Goal: Information Seeking & Learning: Learn about a topic

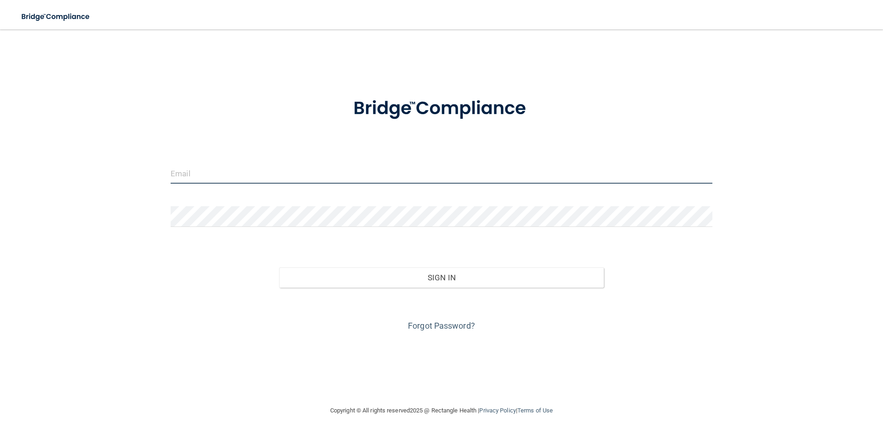
click at [208, 175] on input "email" at bounding box center [442, 173] width 542 height 21
type input "p"
type input "[EMAIL_ADDRESS][PERSON_NAME][DOMAIN_NAME]"
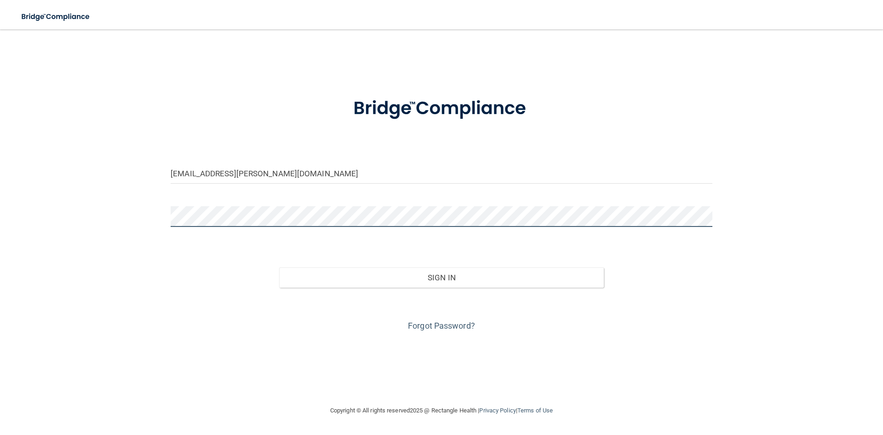
click at [279, 267] on button "Sign In" at bounding box center [441, 277] width 325 height 20
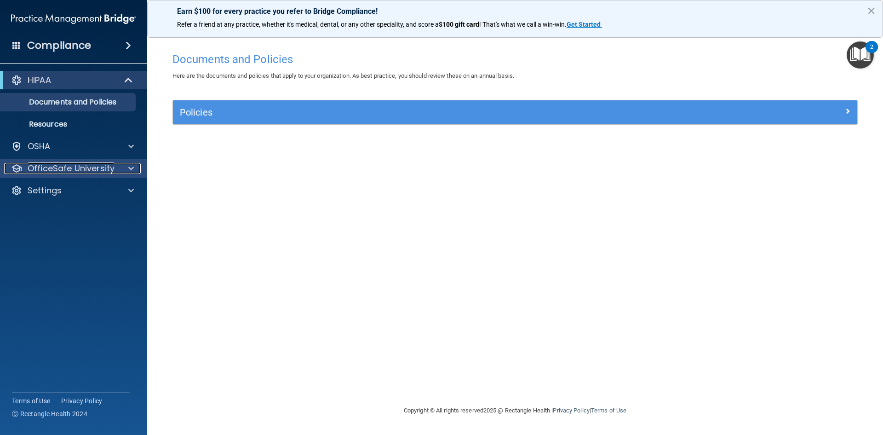
click at [130, 168] on span at bounding box center [131, 168] width 6 height 11
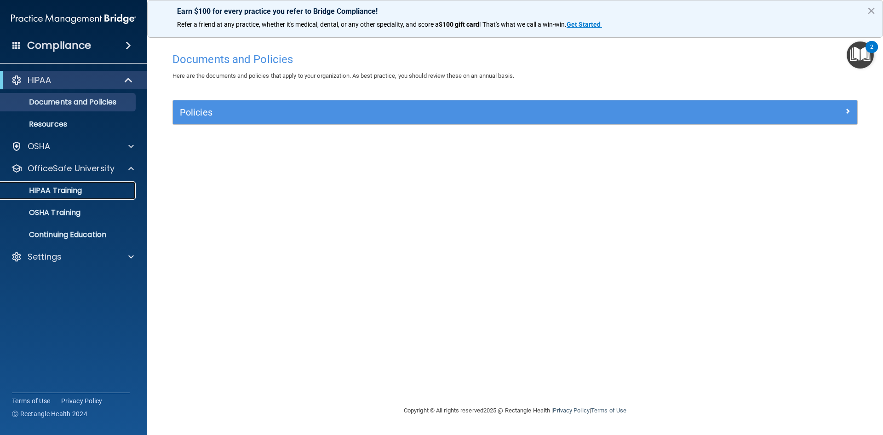
click at [88, 184] on link "HIPAA Training" at bounding box center [63, 190] width 145 height 18
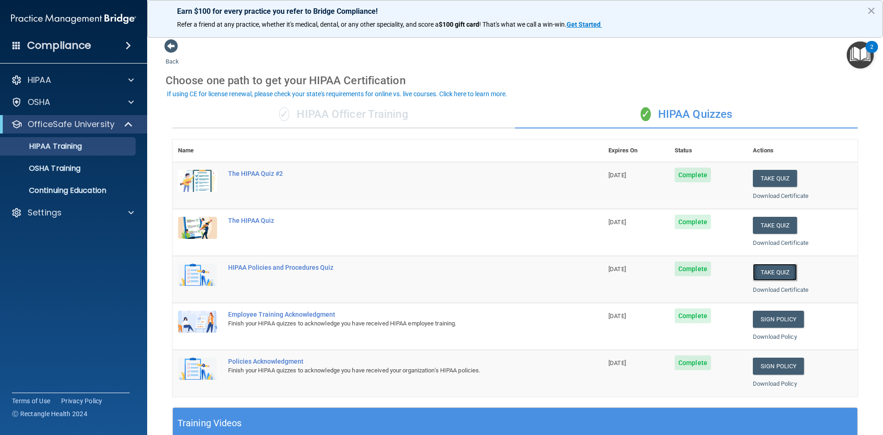
click at [770, 273] on button "Take Quiz" at bounding box center [775, 272] width 44 height 17
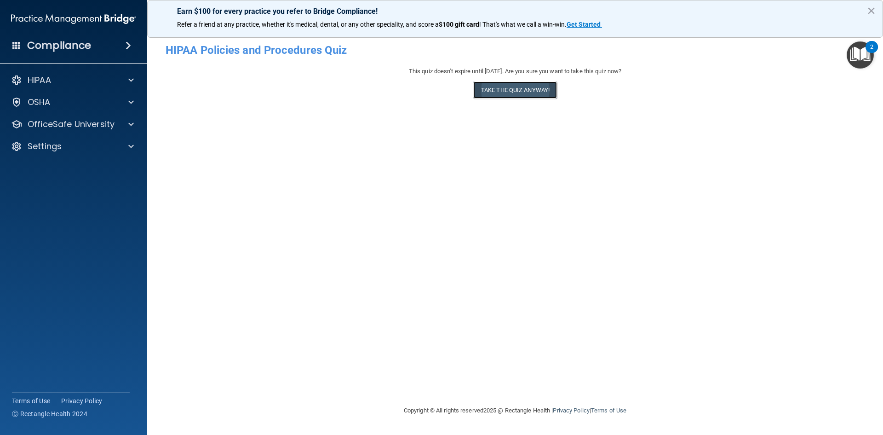
click at [529, 94] on button "Take the quiz anyway!" at bounding box center [515, 89] width 84 height 17
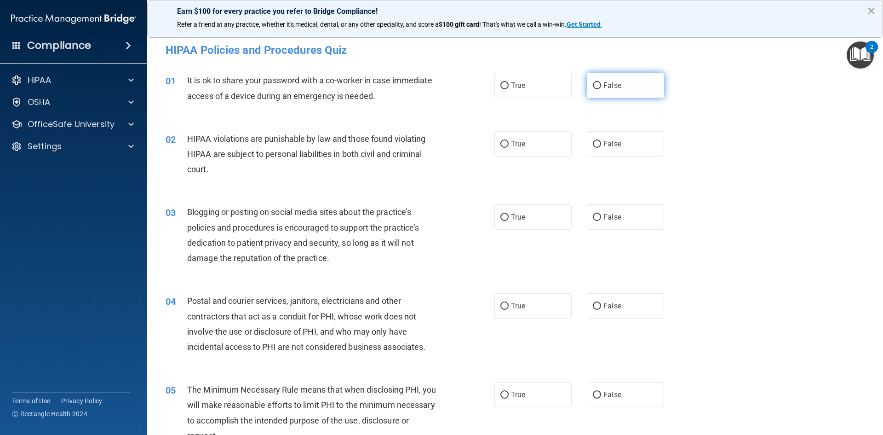
click at [604, 85] on span "False" at bounding box center [613, 85] width 18 height 9
click at [601, 85] on input "False" at bounding box center [597, 85] width 8 height 7
radio input "true"
click at [536, 144] on label "True" at bounding box center [533, 143] width 77 height 25
click at [509, 144] on input "True" at bounding box center [505, 144] width 8 height 7
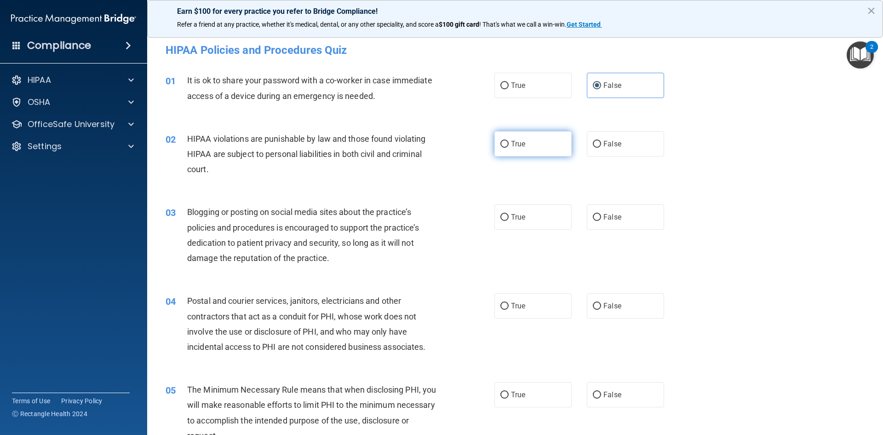
radio input "true"
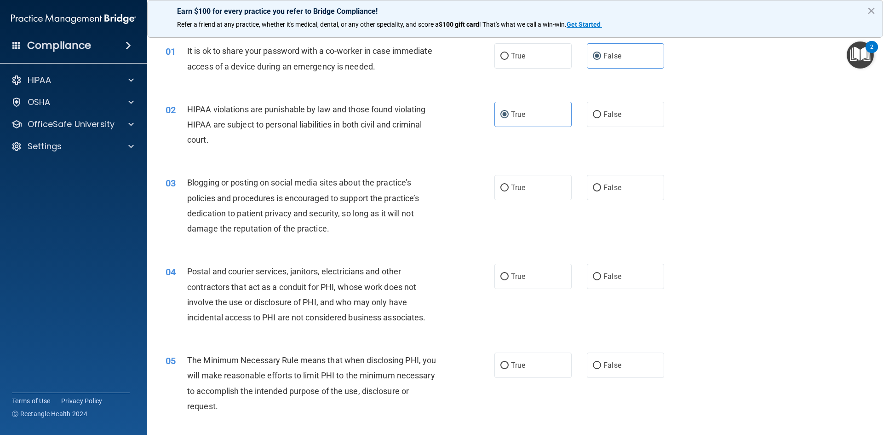
scroll to position [46, 0]
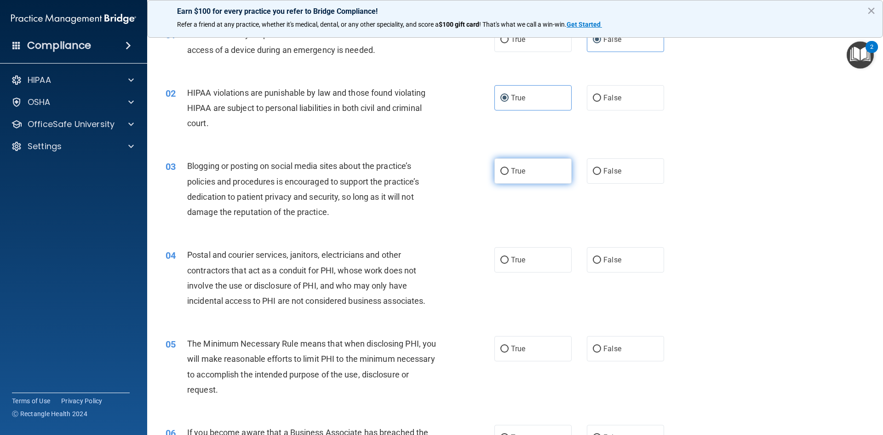
click at [514, 173] on span "True" at bounding box center [518, 171] width 14 height 9
click at [509, 173] on input "True" at bounding box center [505, 171] width 8 height 7
radio input "true"
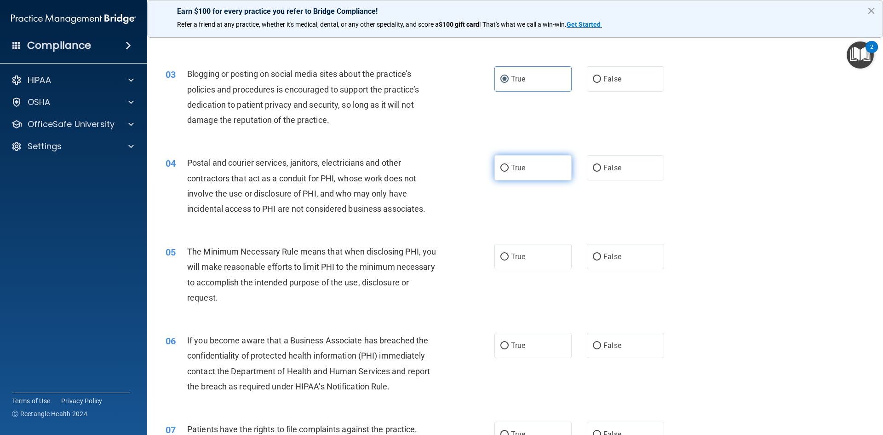
click at [533, 169] on label "True" at bounding box center [533, 167] width 77 height 25
click at [509, 169] on input "True" at bounding box center [505, 168] width 8 height 7
radio input "true"
click at [523, 252] on label "True" at bounding box center [533, 256] width 77 height 25
click at [509, 254] on input "True" at bounding box center [505, 257] width 8 height 7
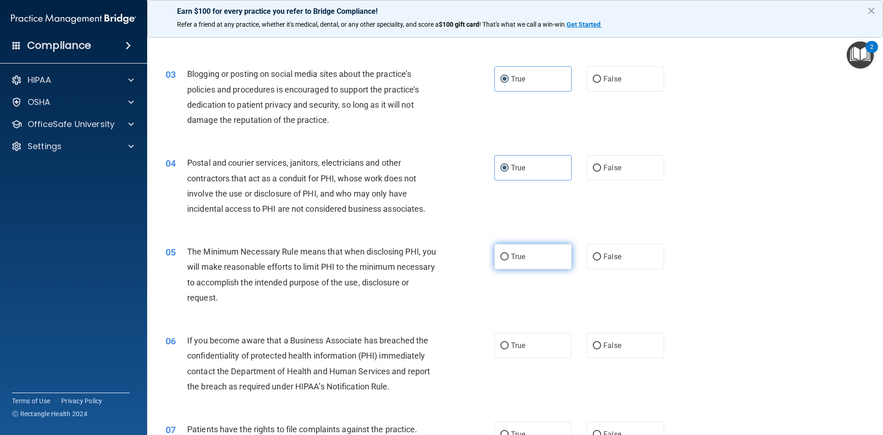
radio input "true"
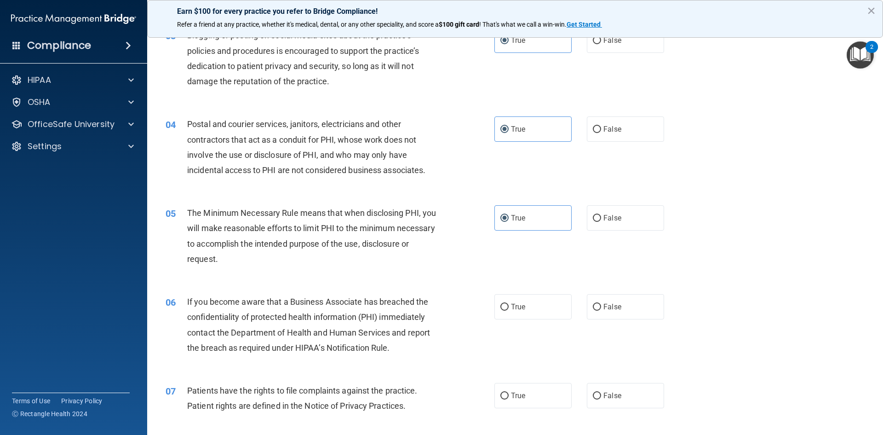
scroll to position [230, 0]
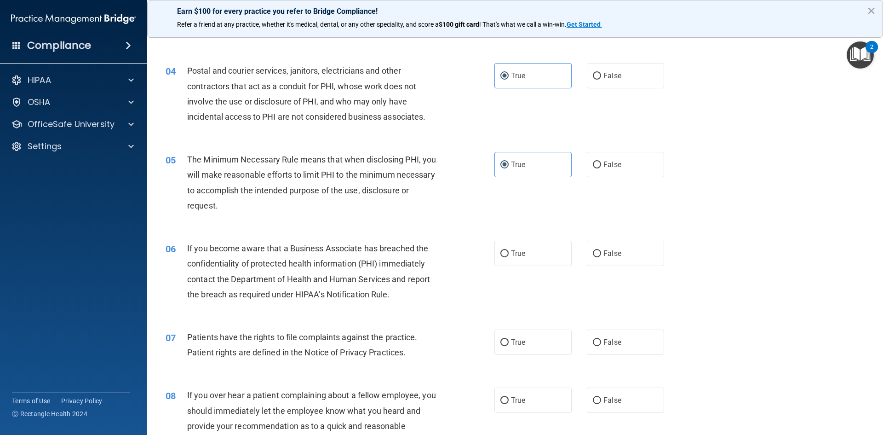
click at [522, 248] on label "True" at bounding box center [533, 253] width 77 height 25
click at [509, 250] on input "True" at bounding box center [505, 253] width 8 height 7
radio input "true"
drag, startPoint x: 514, startPoint y: 343, endPoint x: 514, endPoint y: 373, distance: 29.9
click at [514, 343] on span "True" at bounding box center [518, 342] width 14 height 9
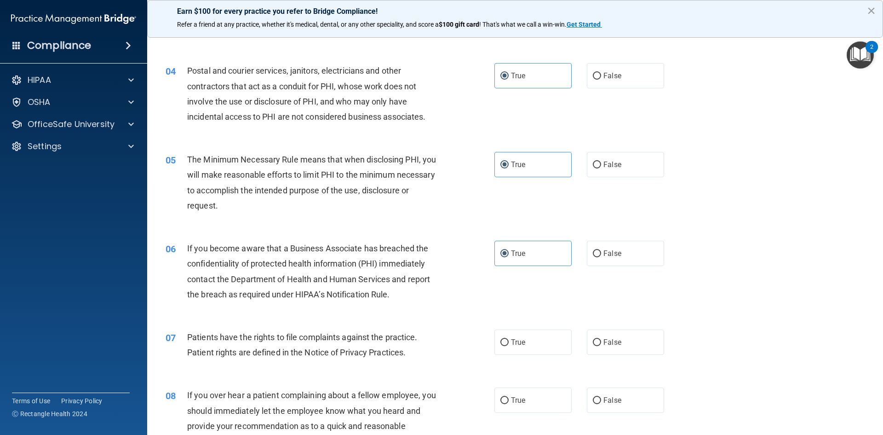
click at [509, 343] on input "True" at bounding box center [505, 342] width 8 height 7
radio input "true"
click at [519, 404] on label "True" at bounding box center [533, 399] width 77 height 25
click at [509, 404] on input "True" at bounding box center [505, 400] width 8 height 7
radio input "true"
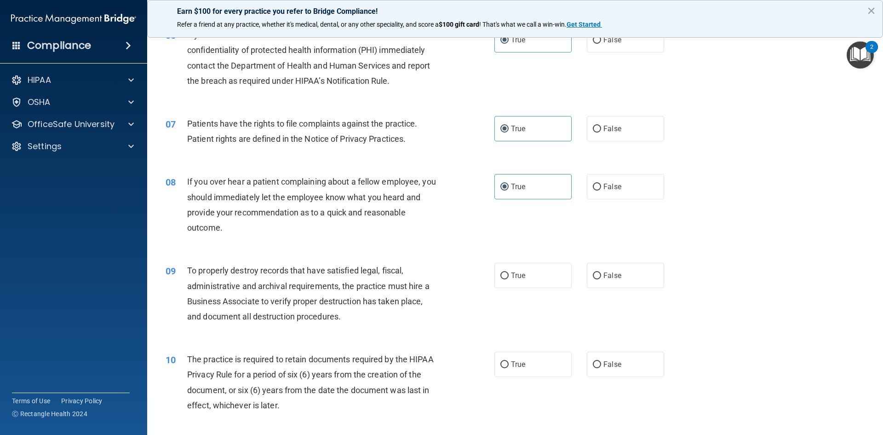
scroll to position [460, 0]
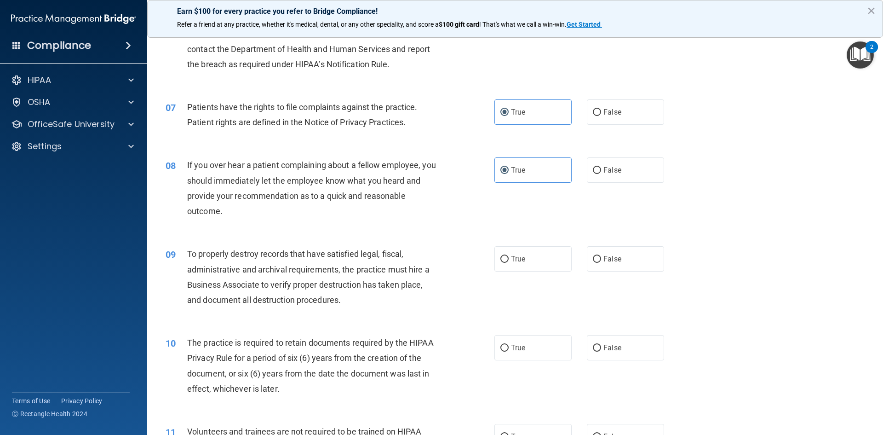
click at [536, 243] on div "09 To properly destroy records that have satisfied legal, fiscal, administrativ…" at bounding box center [515, 279] width 713 height 89
click at [532, 255] on label "True" at bounding box center [533, 258] width 77 height 25
click at [509, 256] on input "True" at bounding box center [505, 259] width 8 height 7
radio input "true"
click at [523, 341] on label "True" at bounding box center [533, 347] width 77 height 25
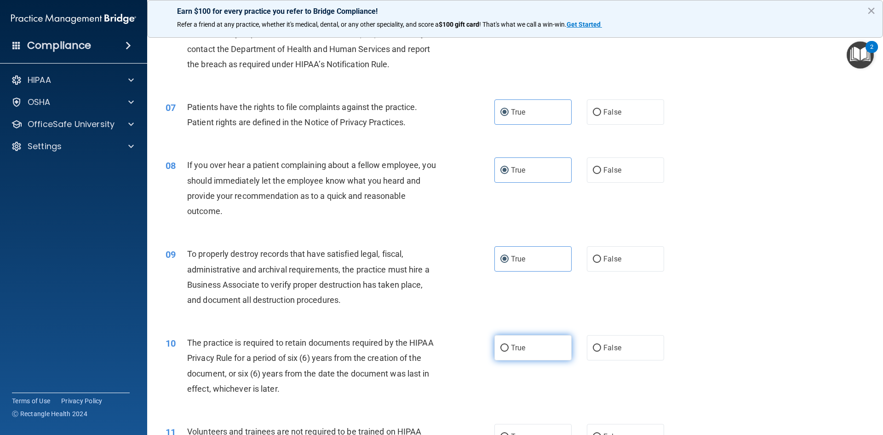
click at [509, 345] on input "True" at bounding box center [505, 348] width 8 height 7
radio input "true"
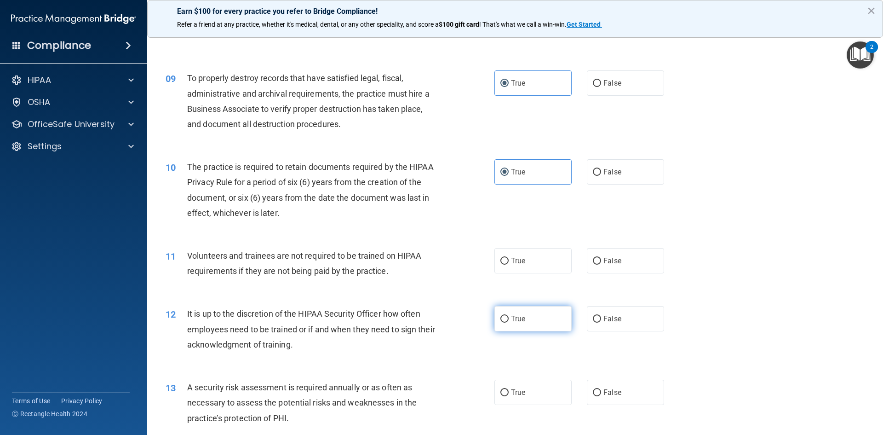
scroll to position [690, 0]
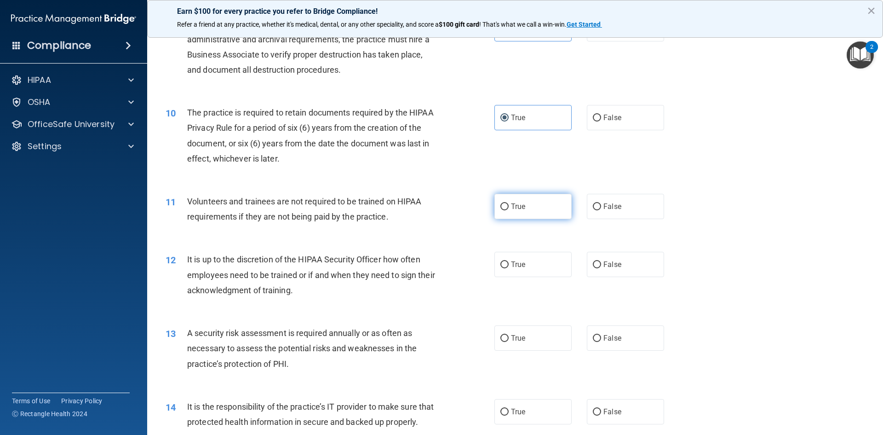
click at [536, 204] on label "True" at bounding box center [533, 206] width 77 height 25
click at [509, 204] on input "True" at bounding box center [505, 206] width 8 height 7
radio input "true"
click at [535, 258] on label "True" at bounding box center [533, 264] width 77 height 25
click at [509, 261] on input "True" at bounding box center [505, 264] width 8 height 7
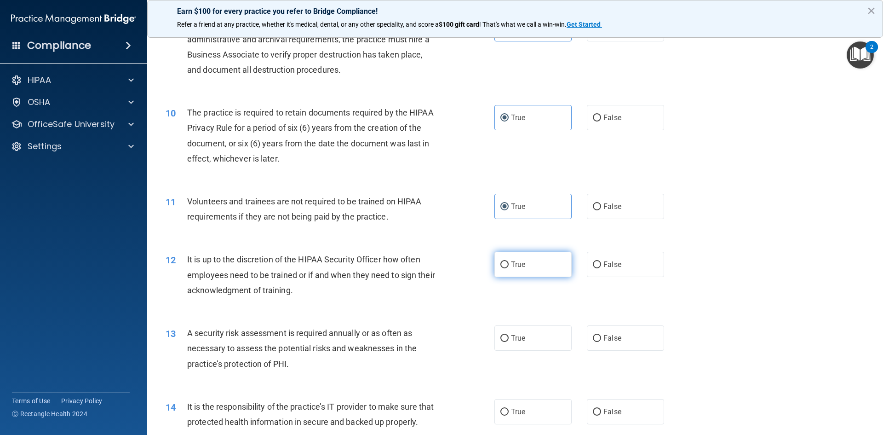
radio input "true"
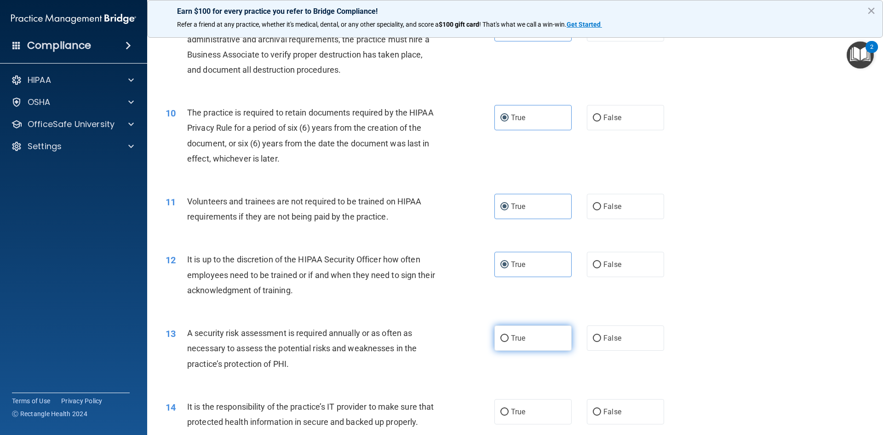
click at [529, 329] on label "True" at bounding box center [533, 337] width 77 height 25
click at [509, 335] on input "True" at bounding box center [505, 338] width 8 height 7
radio input "true"
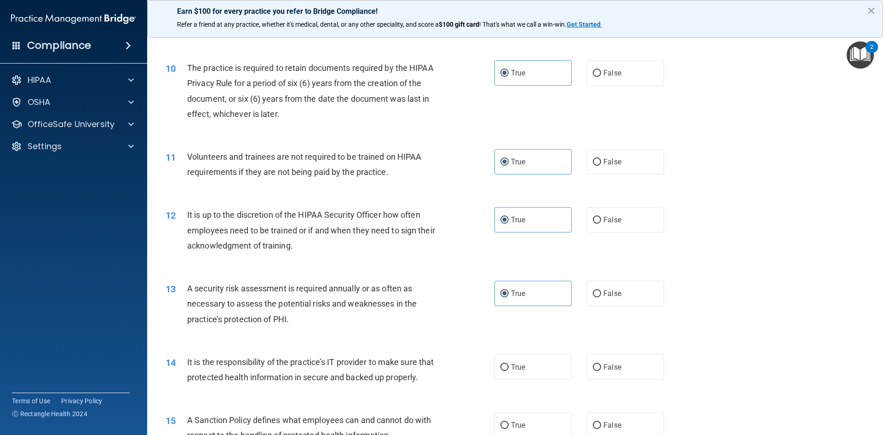
scroll to position [828, 0]
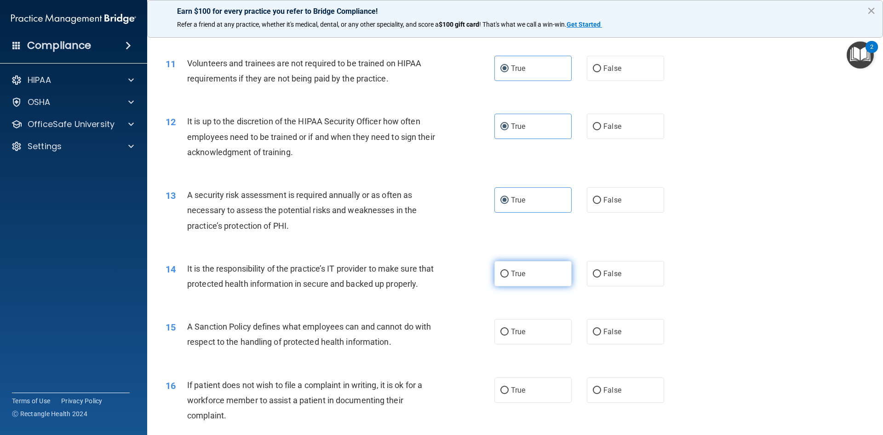
click at [537, 277] on label "True" at bounding box center [533, 273] width 77 height 25
click at [509, 277] on input "True" at bounding box center [505, 274] width 8 height 7
radio input "true"
click at [536, 341] on label "True" at bounding box center [533, 331] width 77 height 25
click at [509, 335] on input "True" at bounding box center [505, 331] width 8 height 7
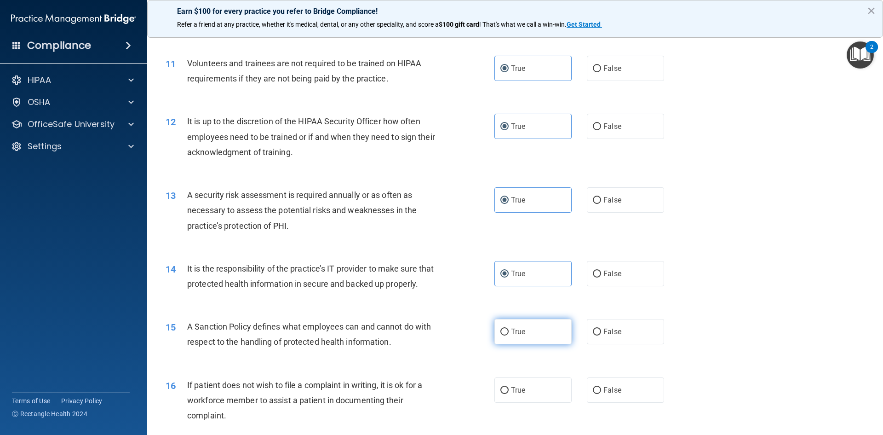
radio input "true"
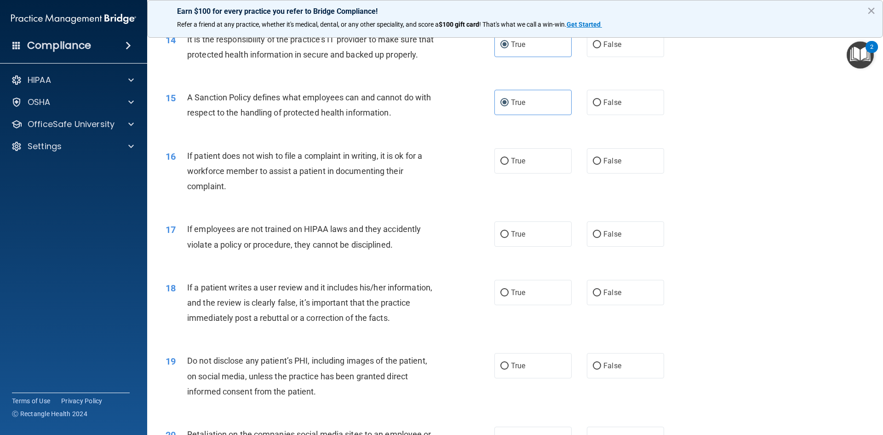
scroll to position [1058, 0]
click at [543, 168] on label "True" at bounding box center [533, 159] width 77 height 25
click at [509, 164] on input "True" at bounding box center [505, 160] width 8 height 7
radio input "true"
drag, startPoint x: 532, startPoint y: 250, endPoint x: 532, endPoint y: 270, distance: 19.8
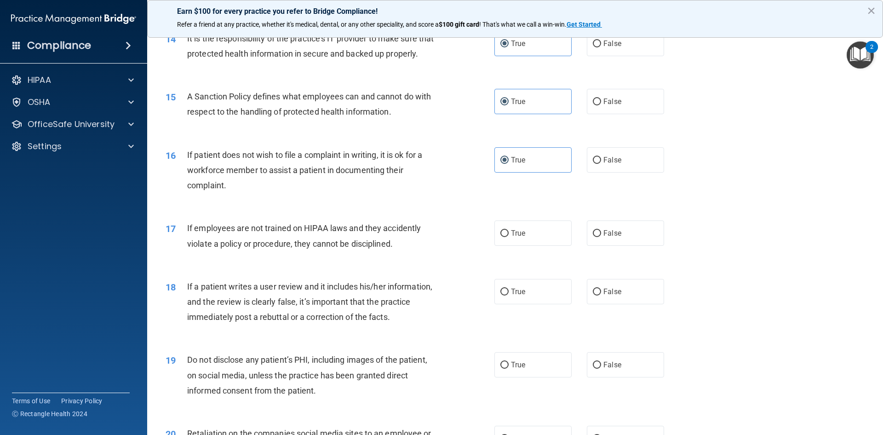
click at [532, 246] on label "True" at bounding box center [533, 232] width 77 height 25
click at [509, 237] on input "True" at bounding box center [505, 233] width 8 height 7
radio input "true"
click at [533, 300] on label "True" at bounding box center [533, 291] width 77 height 25
click at [509, 295] on input "True" at bounding box center [505, 291] width 8 height 7
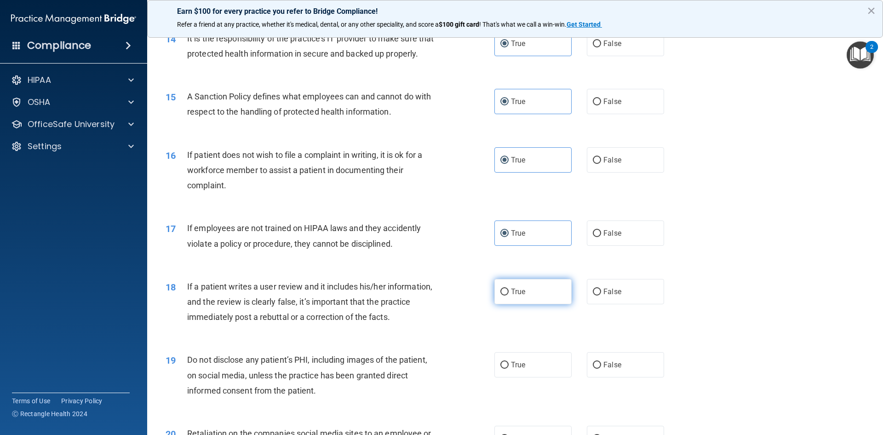
radio input "true"
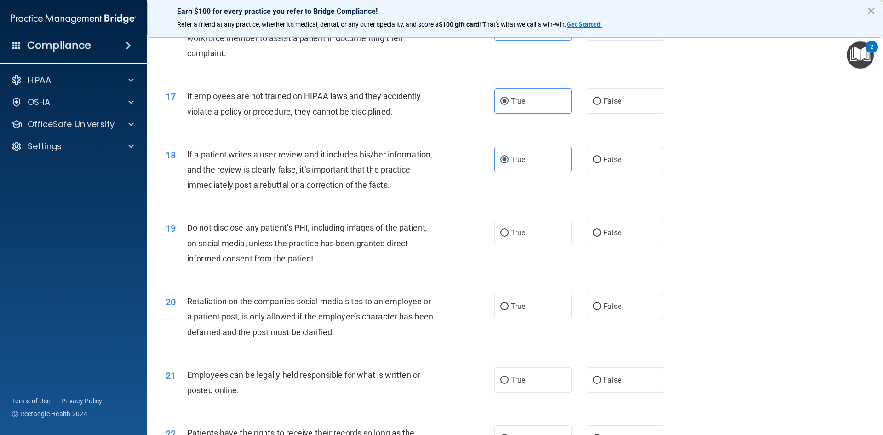
scroll to position [1196, 0]
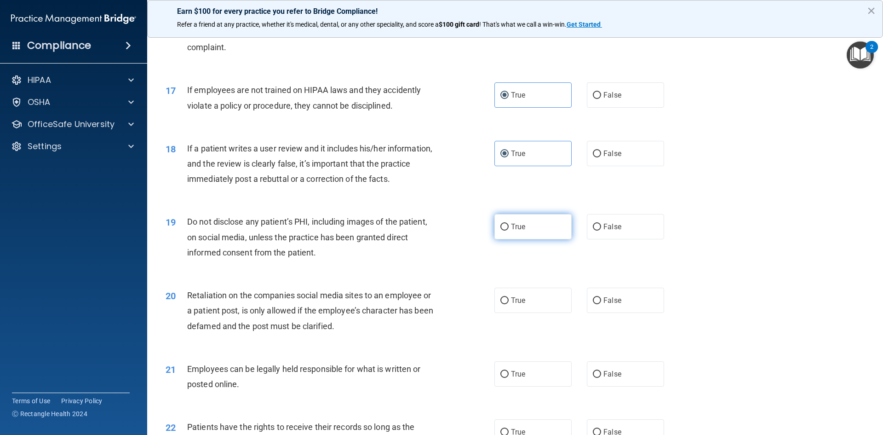
click at [527, 239] on label "True" at bounding box center [533, 226] width 77 height 25
click at [509, 231] on input "True" at bounding box center [505, 227] width 8 height 7
radio input "true"
click at [532, 306] on label "True" at bounding box center [533, 300] width 77 height 25
click at [509, 304] on input "True" at bounding box center [505, 300] width 8 height 7
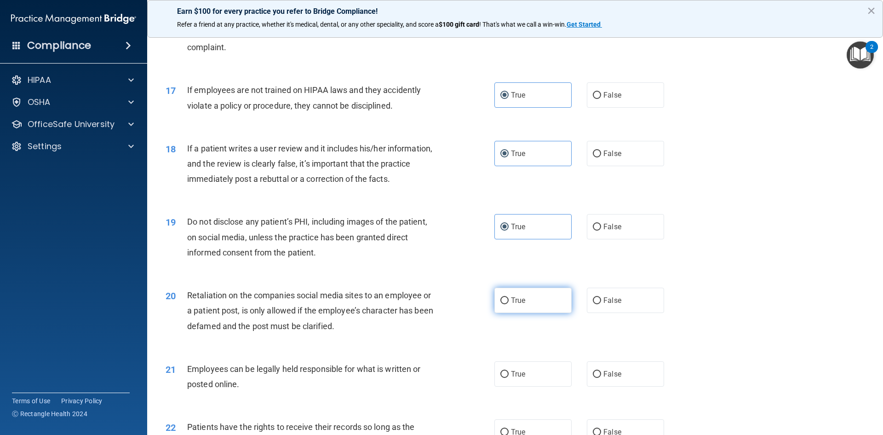
radio input "true"
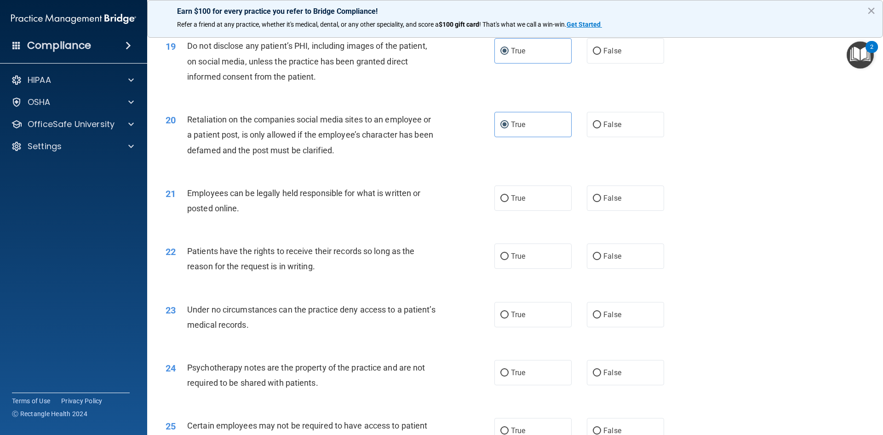
scroll to position [1380, 0]
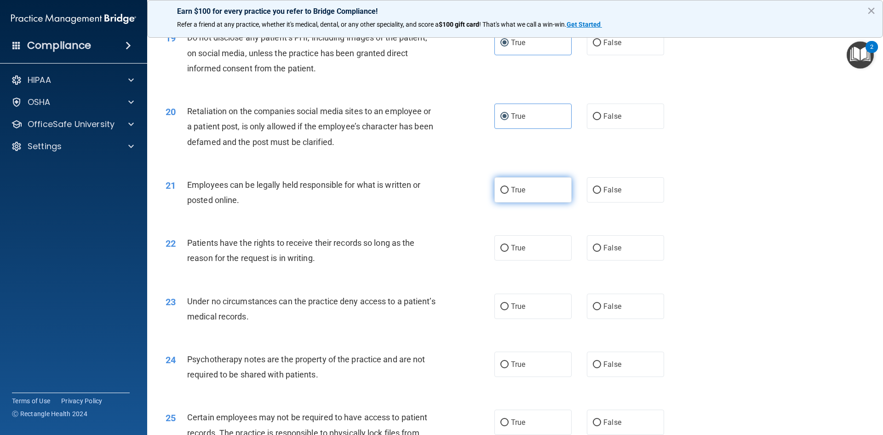
click at [536, 201] on label "True" at bounding box center [533, 189] width 77 height 25
click at [509, 194] on input "True" at bounding box center [505, 190] width 8 height 7
radio input "true"
click at [536, 260] on label "True" at bounding box center [533, 247] width 77 height 25
click at [509, 252] on input "True" at bounding box center [505, 248] width 8 height 7
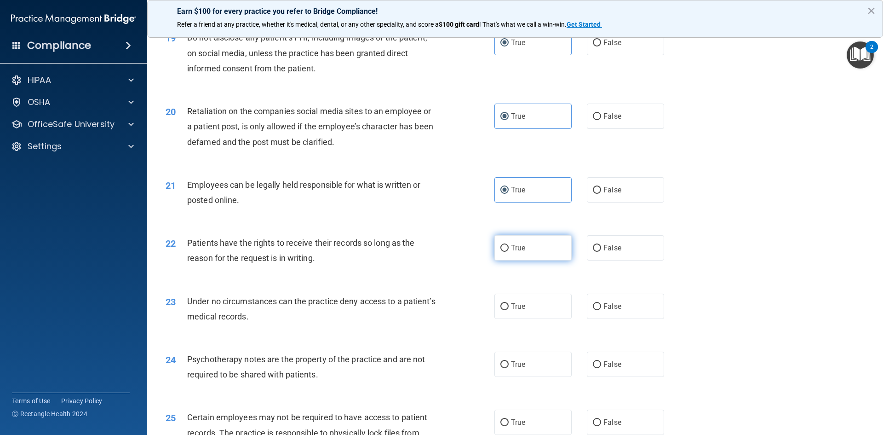
radio input "true"
click at [531, 317] on label "True" at bounding box center [533, 306] width 77 height 25
click at [509, 310] on input "True" at bounding box center [505, 306] width 8 height 7
radio input "true"
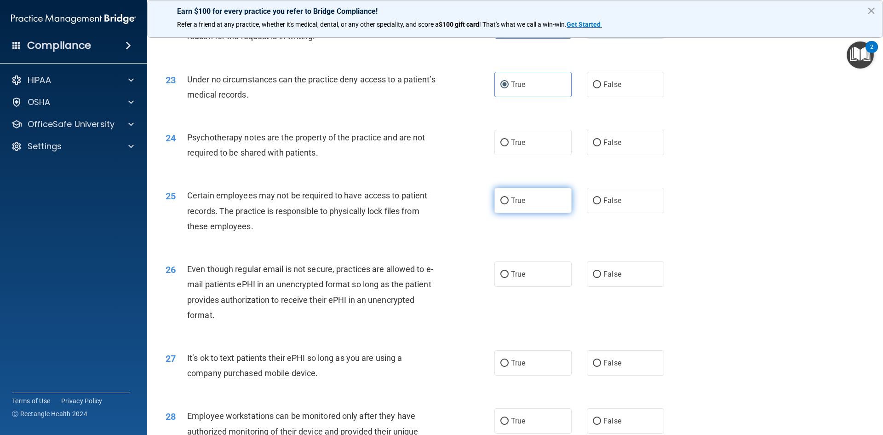
scroll to position [1610, 0]
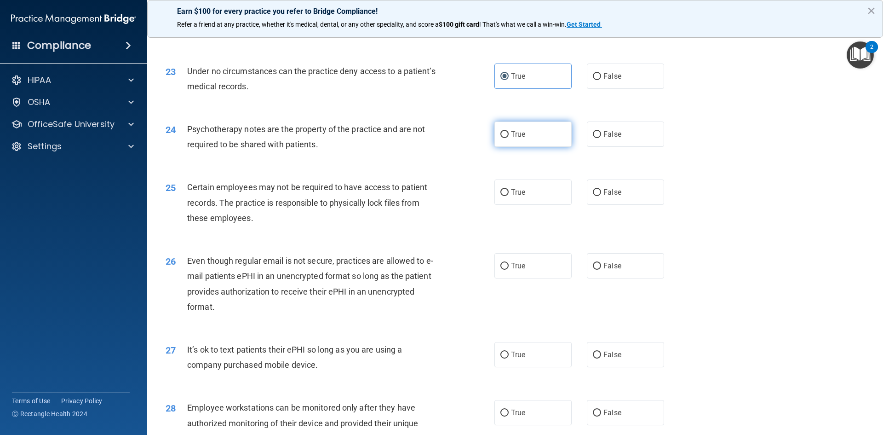
click at [532, 147] on label "True" at bounding box center [533, 133] width 77 height 25
click at [509, 138] on input "True" at bounding box center [505, 134] width 8 height 7
radio input "true"
click at [536, 205] on label "True" at bounding box center [533, 191] width 77 height 25
click at [509, 196] on input "True" at bounding box center [505, 192] width 8 height 7
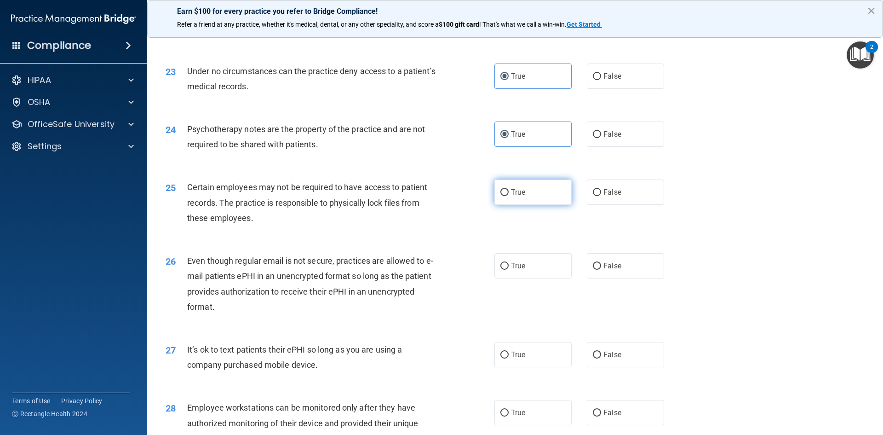
radio input "true"
click at [537, 278] on label "True" at bounding box center [533, 265] width 77 height 25
click at [509, 270] on input "True" at bounding box center [505, 266] width 8 height 7
radio input "true"
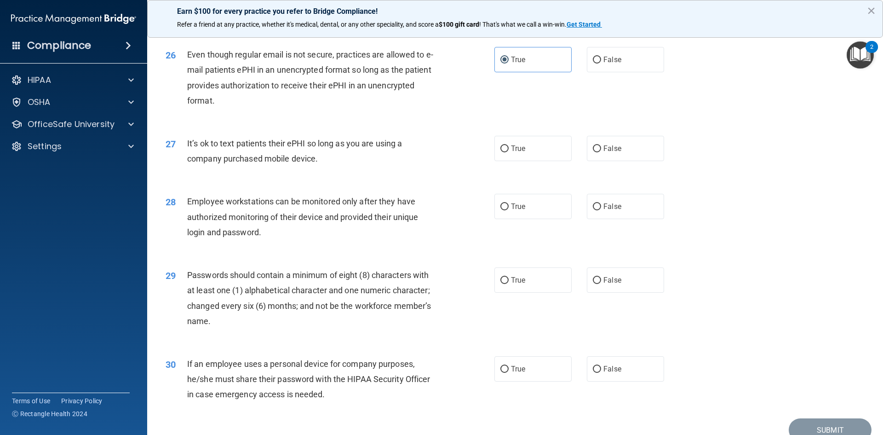
scroll to position [1840, 0]
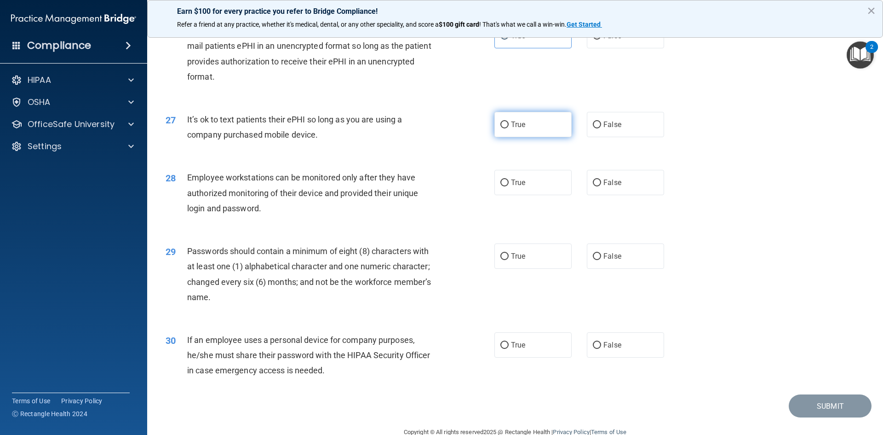
click at [535, 127] on label "True" at bounding box center [533, 124] width 77 height 25
click at [509, 127] on input "True" at bounding box center [505, 124] width 8 height 7
radio input "true"
drag, startPoint x: 528, startPoint y: 196, endPoint x: 528, endPoint y: 218, distance: 22.1
click at [528, 195] on label "True" at bounding box center [533, 182] width 77 height 25
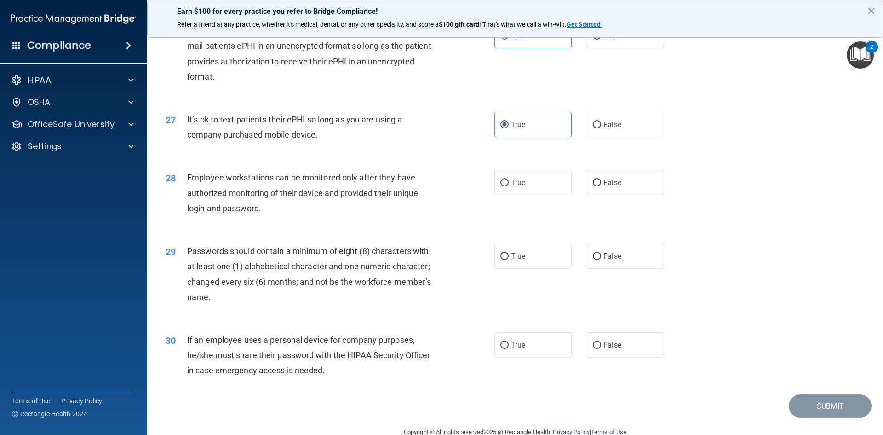
click at [509, 186] on input "True" at bounding box center [505, 182] width 8 height 7
radio input "true"
click at [530, 261] on label "True" at bounding box center [533, 255] width 77 height 25
click at [509, 260] on input "True" at bounding box center [505, 256] width 8 height 7
radio input "true"
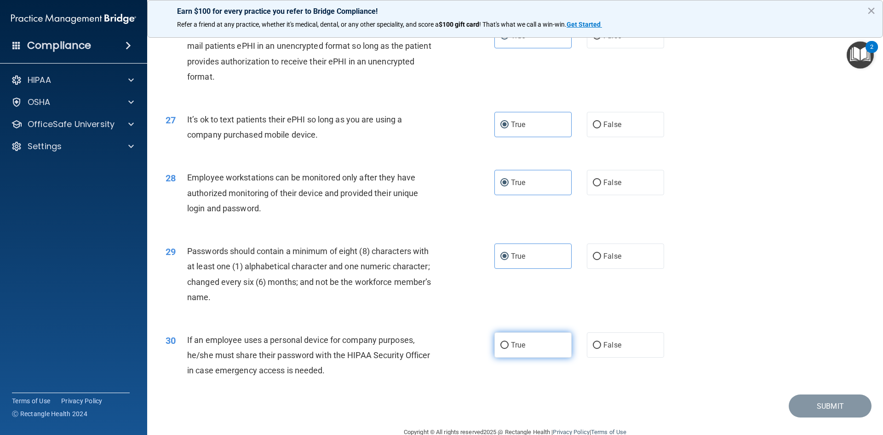
click at [531, 352] on label "True" at bounding box center [533, 344] width 77 height 25
click at [509, 349] on input "True" at bounding box center [505, 345] width 8 height 7
radio input "true"
click at [841, 415] on button "Submit" at bounding box center [830, 405] width 83 height 23
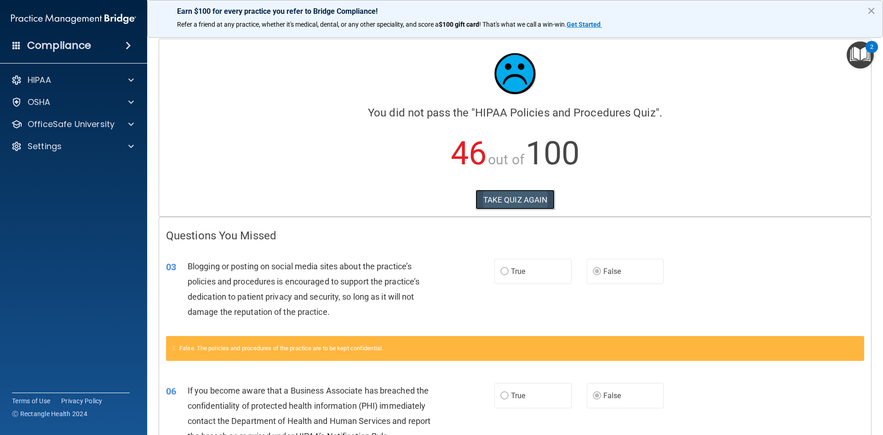
click at [500, 202] on button "TAKE QUIZ AGAIN" at bounding box center [516, 200] width 80 height 20
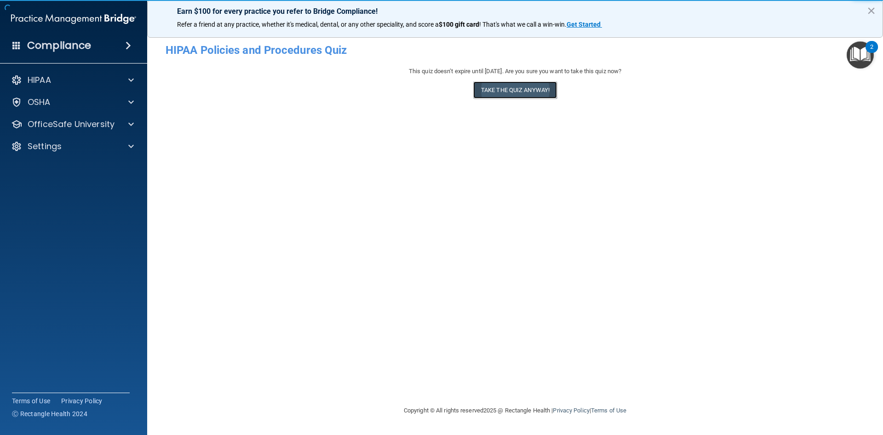
click at [521, 97] on button "Take the quiz anyway!" at bounding box center [515, 89] width 84 height 17
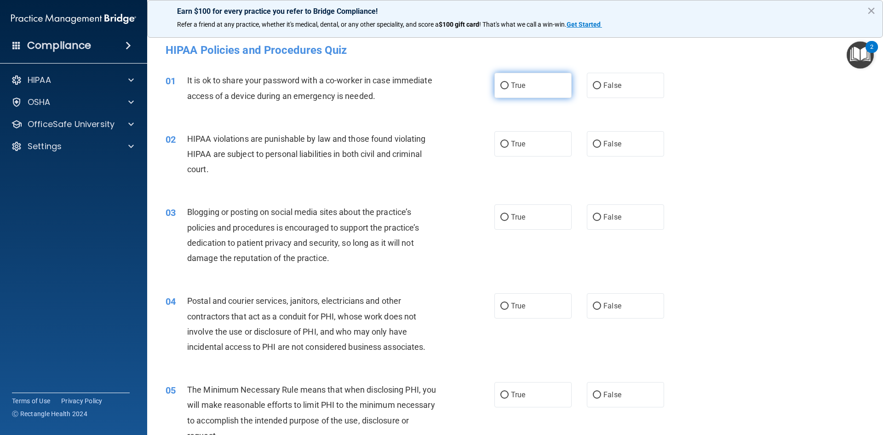
click at [513, 92] on label "True" at bounding box center [533, 85] width 77 height 25
click at [509, 89] on input "True" at bounding box center [505, 85] width 8 height 7
radio input "true"
click at [514, 136] on label "True" at bounding box center [533, 143] width 77 height 25
click at [509, 141] on input "True" at bounding box center [505, 144] width 8 height 7
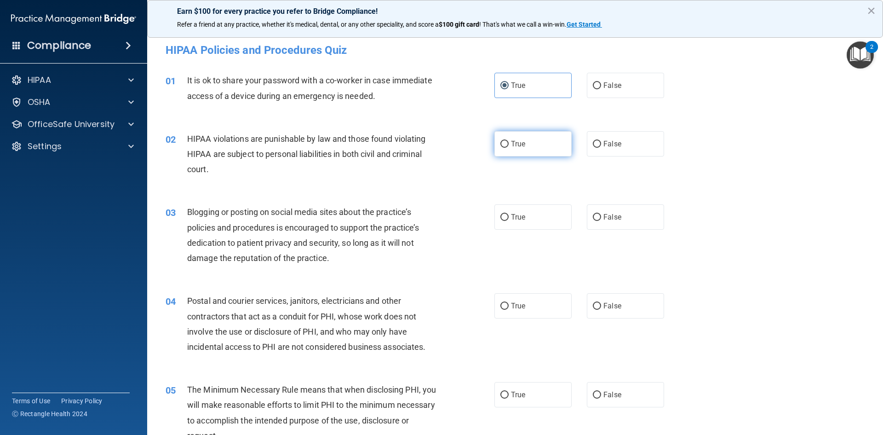
radio input "true"
click at [605, 215] on span "False" at bounding box center [613, 217] width 18 height 9
click at [601, 215] on input "False" at bounding box center [597, 217] width 8 height 7
radio input "true"
click at [524, 300] on label "True" at bounding box center [533, 305] width 77 height 25
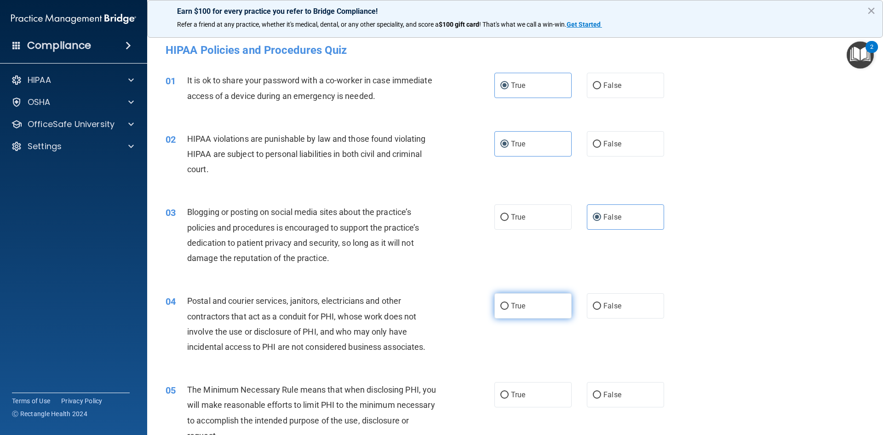
click at [509, 303] on input "True" at bounding box center [505, 306] width 8 height 7
radio input "true"
click at [530, 383] on label "True" at bounding box center [533, 394] width 77 height 25
click at [509, 392] on input "True" at bounding box center [505, 395] width 8 height 7
radio input "true"
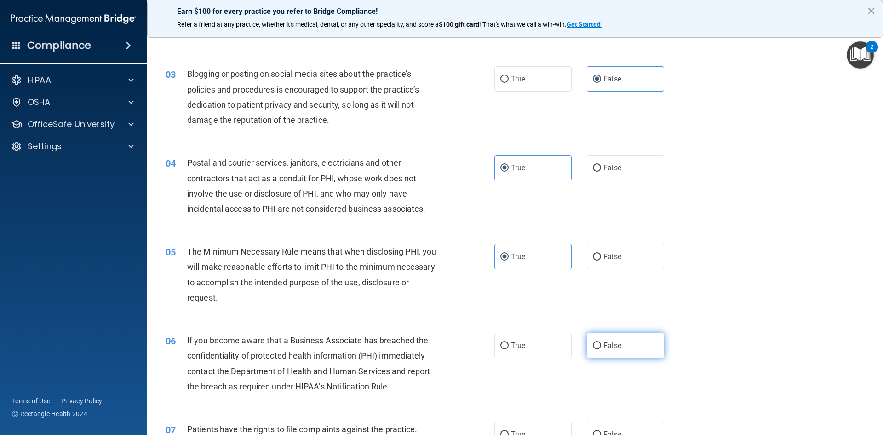
click at [621, 344] on label "False" at bounding box center [625, 345] width 77 height 25
click at [601, 344] on input "False" at bounding box center [597, 345] width 8 height 7
radio input "true"
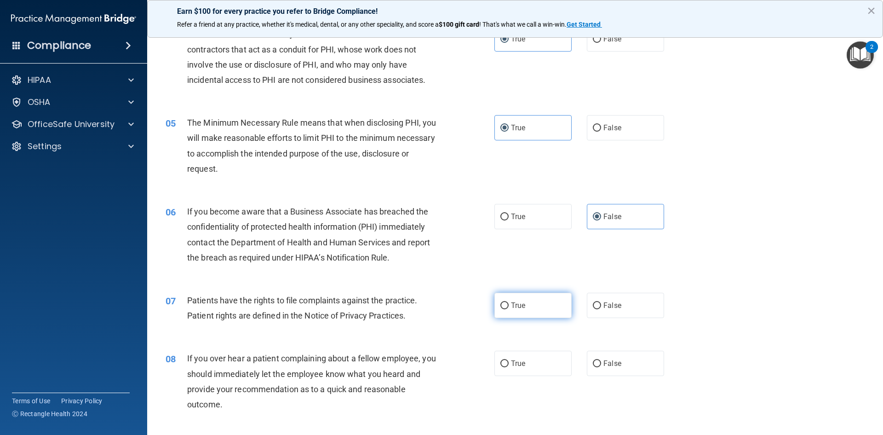
scroll to position [276, 0]
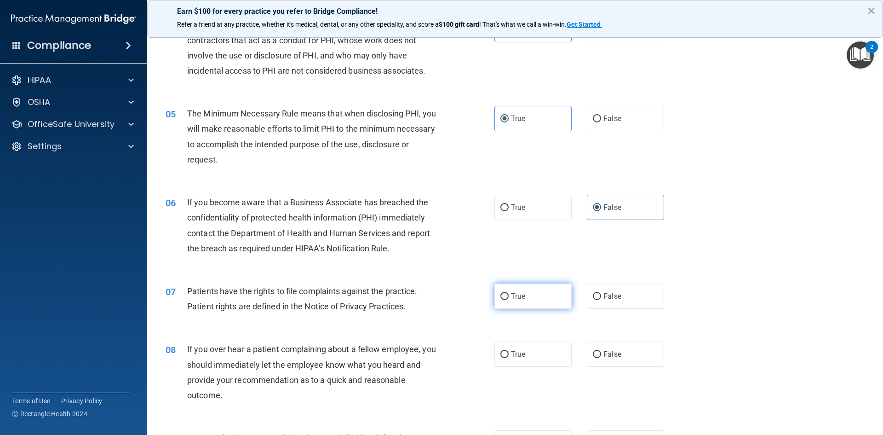
drag, startPoint x: 531, startPoint y: 296, endPoint x: 604, endPoint y: 363, distance: 99.0
click at [531, 295] on label "True" at bounding box center [533, 295] width 77 height 25
click at [509, 295] on input "True" at bounding box center [505, 296] width 8 height 7
radio input "true"
click at [616, 356] on span "False" at bounding box center [613, 354] width 18 height 9
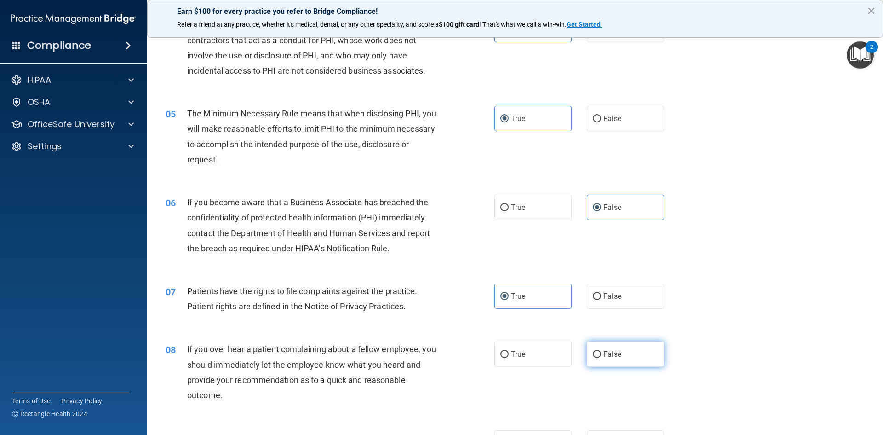
click at [601, 356] on input "False" at bounding box center [597, 354] width 8 height 7
radio input "true"
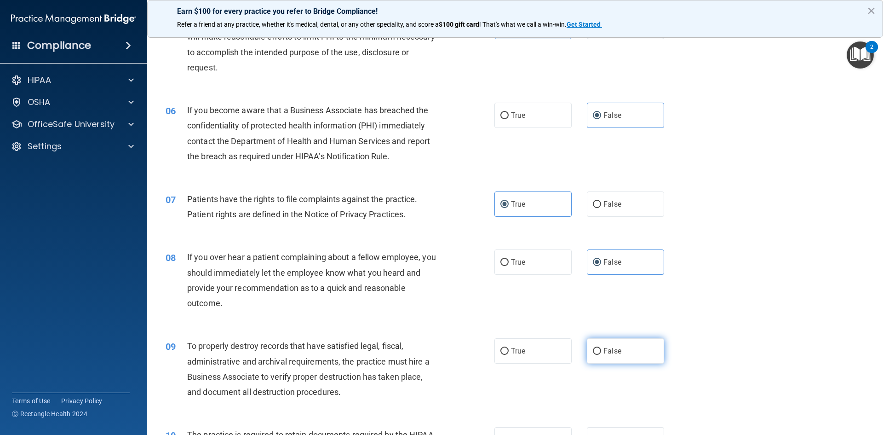
click at [609, 355] on label "False" at bounding box center [625, 350] width 77 height 25
click at [601, 355] on input "False" at bounding box center [597, 351] width 8 height 7
radio input "true"
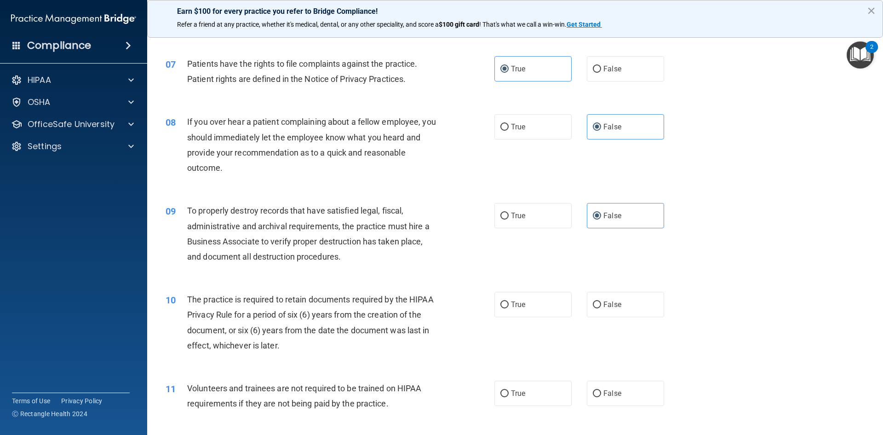
scroll to position [552, 0]
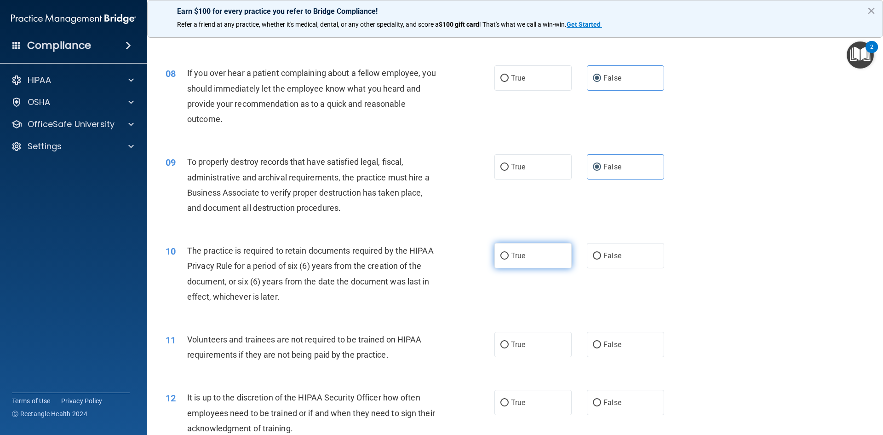
click at [532, 261] on label "True" at bounding box center [533, 255] width 77 height 25
click at [509, 259] on input "True" at bounding box center [505, 256] width 8 height 7
radio input "true"
click at [613, 348] on span "False" at bounding box center [613, 344] width 18 height 9
click at [601, 348] on input "False" at bounding box center [597, 344] width 8 height 7
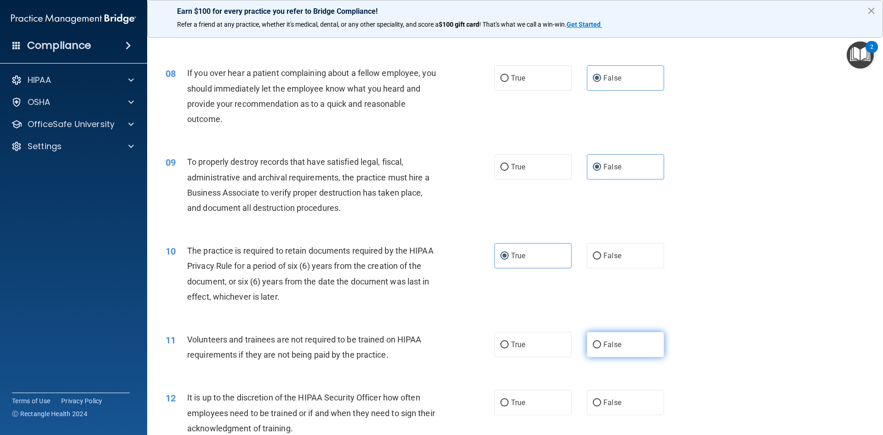
radio input "true"
click at [616, 402] on span "False" at bounding box center [613, 402] width 18 height 9
click at [601, 402] on input "False" at bounding box center [597, 402] width 8 height 7
radio input "true"
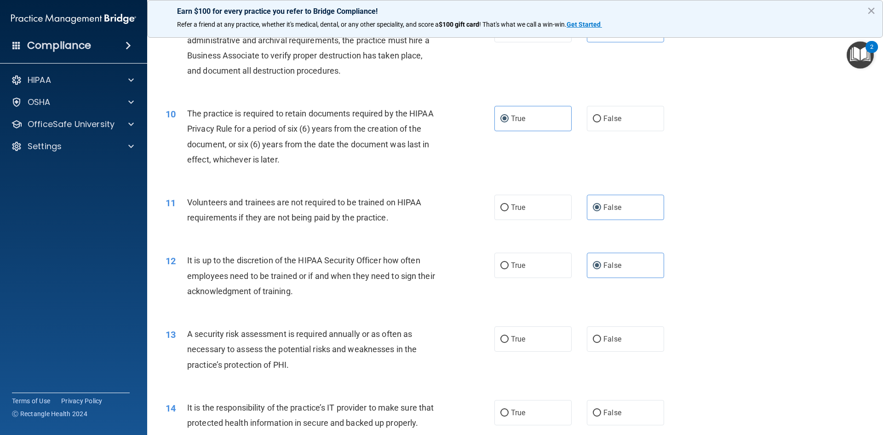
scroll to position [690, 0]
click at [532, 334] on label "True" at bounding box center [533, 337] width 77 height 25
click at [509, 335] on input "True" at bounding box center [505, 338] width 8 height 7
radio input "true"
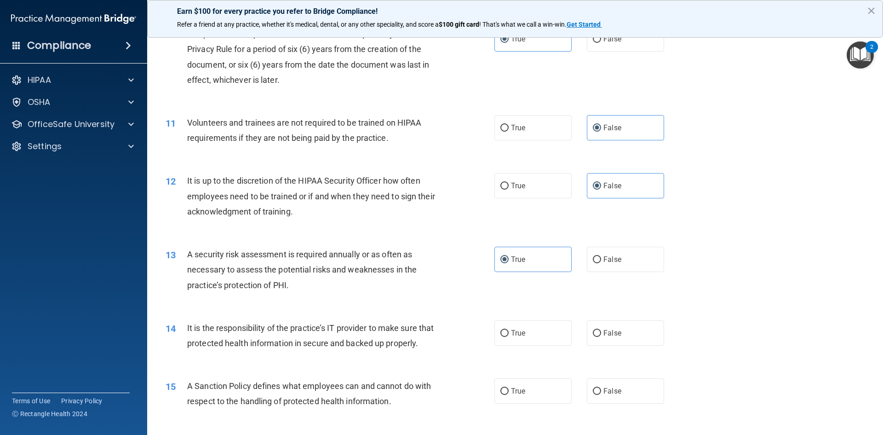
scroll to position [828, 0]
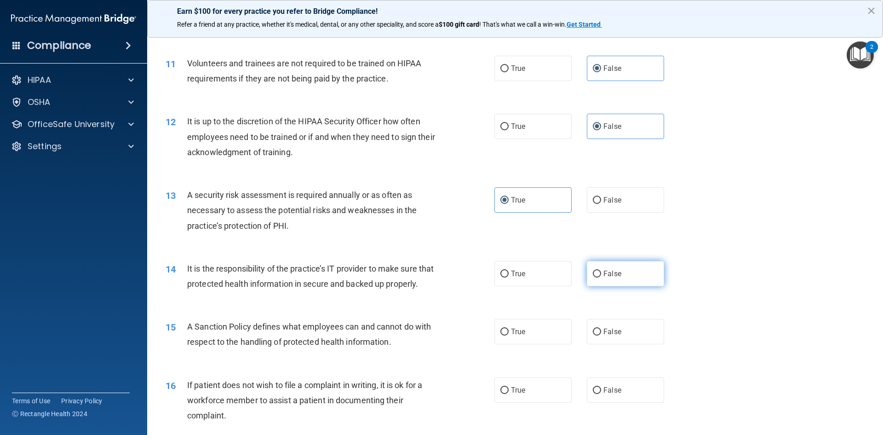
click at [600, 279] on label "False" at bounding box center [625, 273] width 77 height 25
click at [600, 277] on input "False" at bounding box center [597, 274] width 8 height 7
radio input "true"
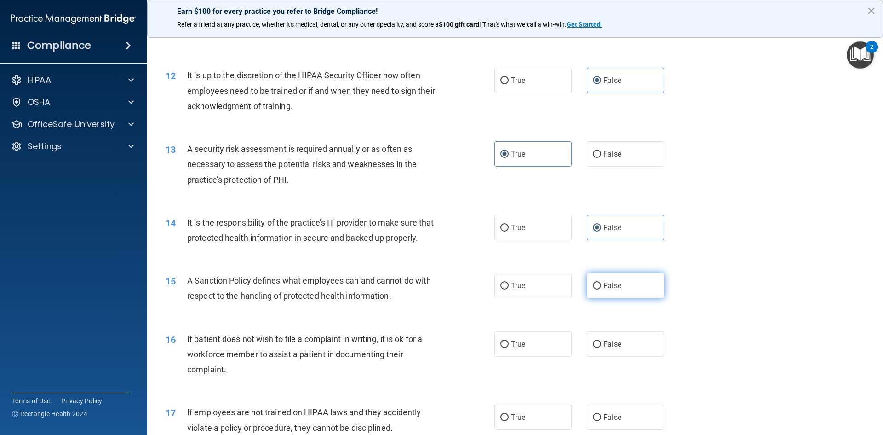
click at [615, 290] on span "False" at bounding box center [613, 285] width 18 height 9
click at [601, 289] on input "False" at bounding box center [597, 285] width 8 height 7
radio input "true"
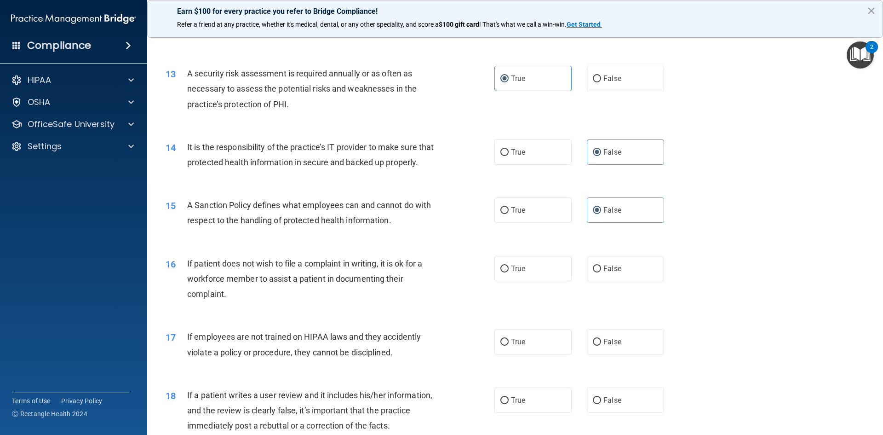
scroll to position [966, 0]
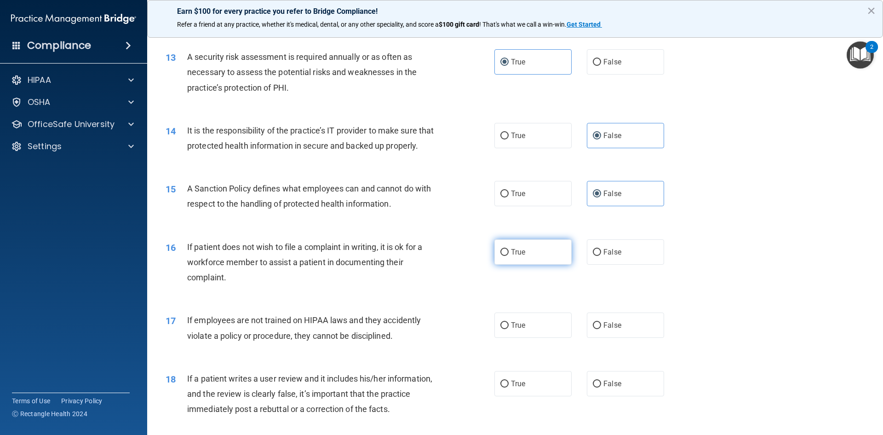
click at [511, 256] on span "True" at bounding box center [518, 252] width 14 height 9
click at [509, 256] on input "True" at bounding box center [505, 252] width 8 height 7
radio input "true"
click at [589, 335] on label "False" at bounding box center [625, 324] width 77 height 25
click at [593, 329] on input "False" at bounding box center [597, 325] width 8 height 7
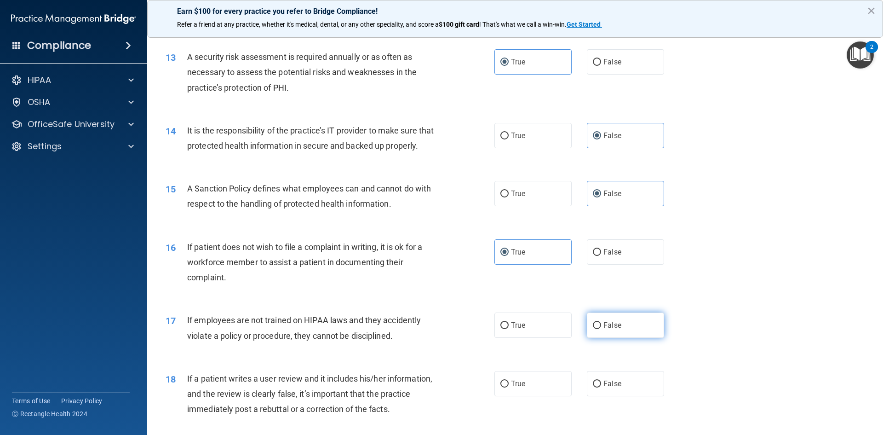
radio input "true"
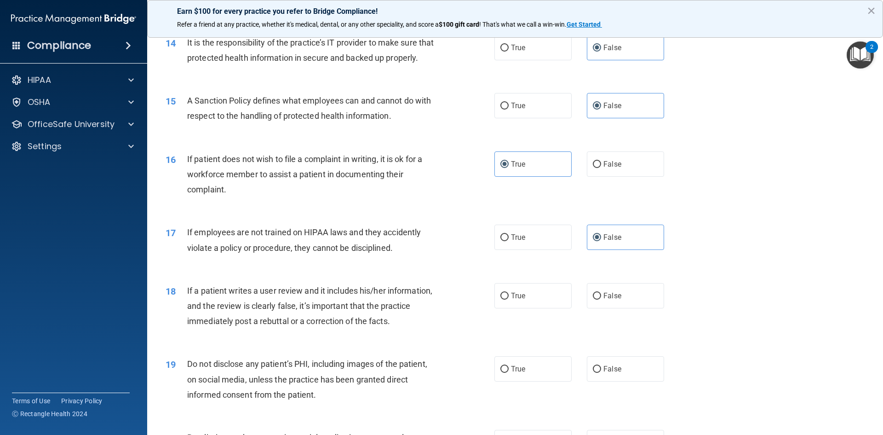
scroll to position [1058, 0]
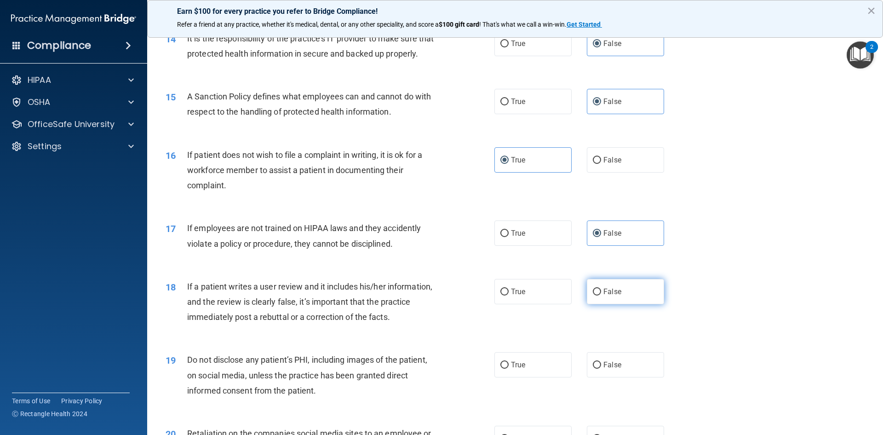
click at [599, 301] on label "False" at bounding box center [625, 291] width 77 height 25
click at [599, 295] on input "False" at bounding box center [597, 291] width 8 height 7
radio input "true"
drag, startPoint x: 540, startPoint y: 378, endPoint x: 533, endPoint y: 362, distance: 17.5
click at [540, 377] on label "True" at bounding box center [533, 364] width 77 height 25
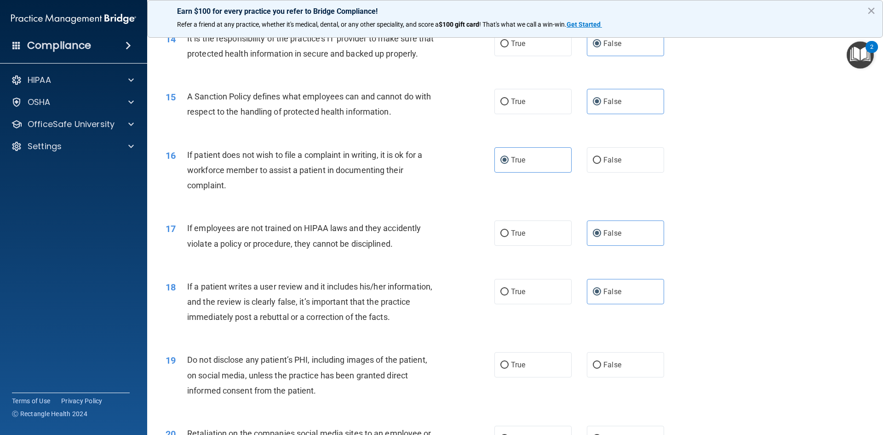
click at [509, 369] on input "True" at bounding box center [505, 365] width 8 height 7
radio input "true"
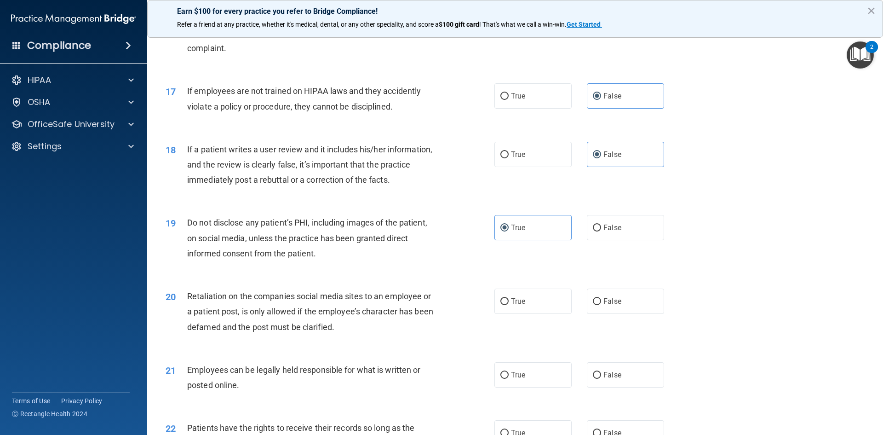
scroll to position [1196, 0]
click at [614, 305] on span "False" at bounding box center [613, 300] width 18 height 9
click at [601, 304] on input "False" at bounding box center [597, 300] width 8 height 7
radio input "true"
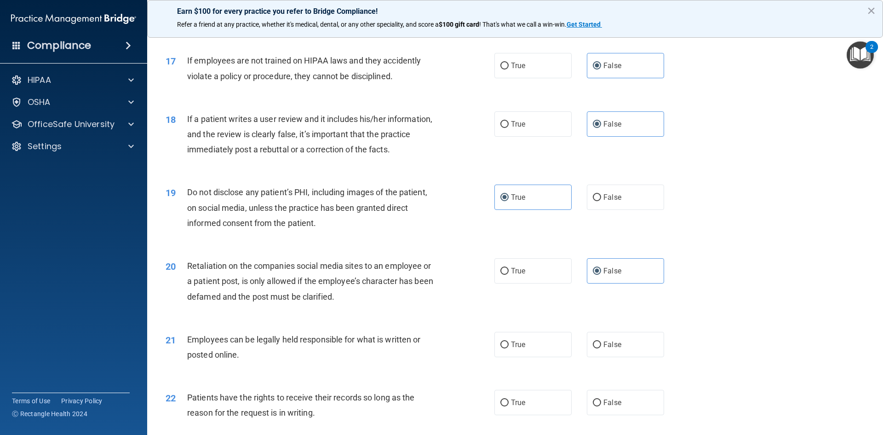
scroll to position [1242, 0]
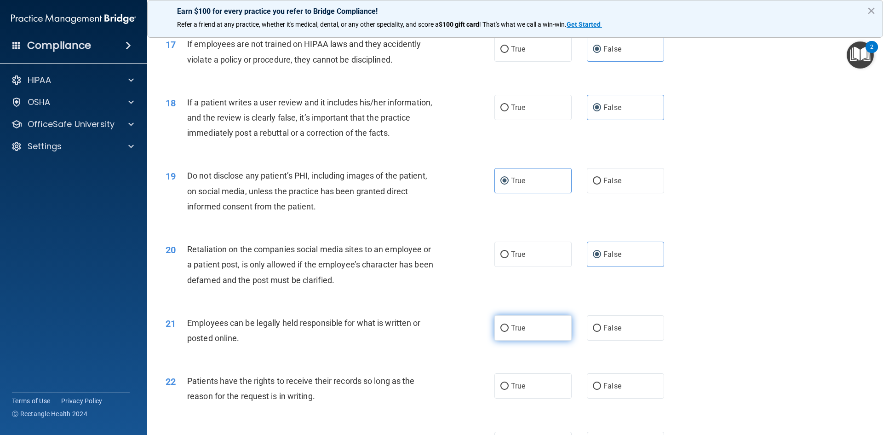
click at [539, 340] on label "True" at bounding box center [533, 327] width 77 height 25
click at [509, 332] on input "True" at bounding box center [505, 328] width 8 height 7
radio input "true"
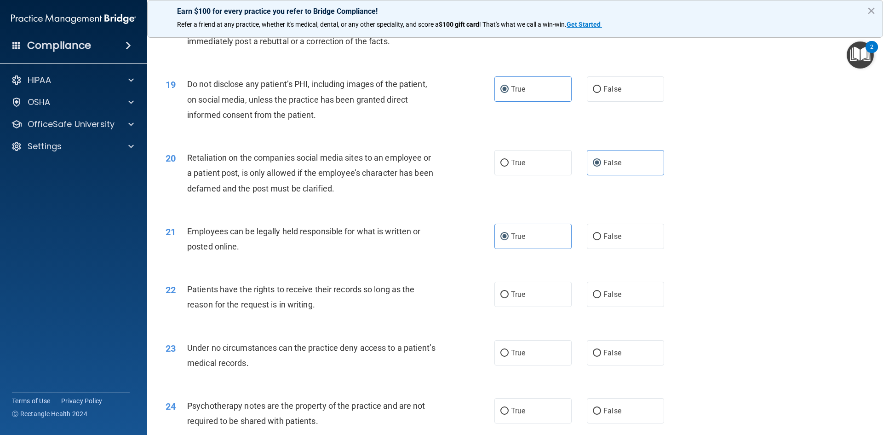
scroll to position [1334, 0]
click at [607, 306] on label "False" at bounding box center [625, 293] width 77 height 25
click at [601, 298] on input "False" at bounding box center [597, 294] width 8 height 7
radio input "true"
click at [605, 357] on span "False" at bounding box center [613, 352] width 18 height 9
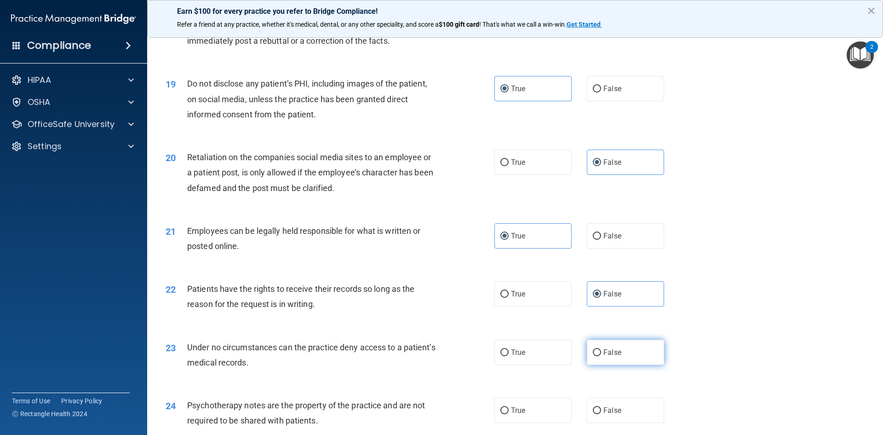
click at [601, 356] on input "False" at bounding box center [597, 352] width 8 height 7
radio input "true"
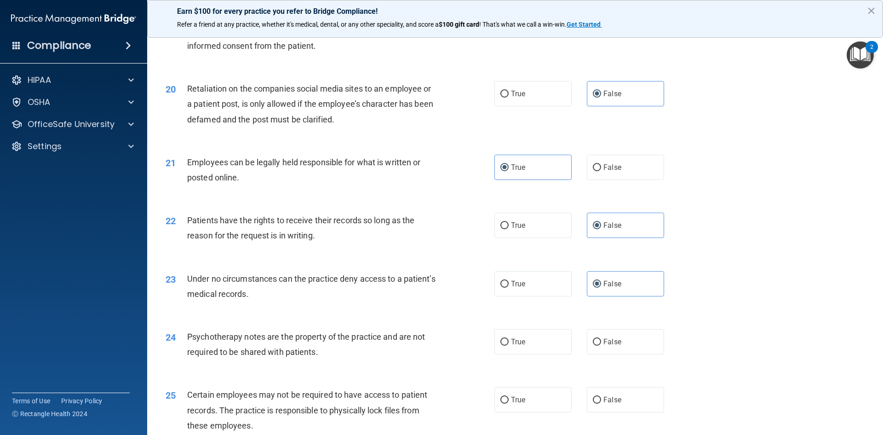
scroll to position [1426, 0]
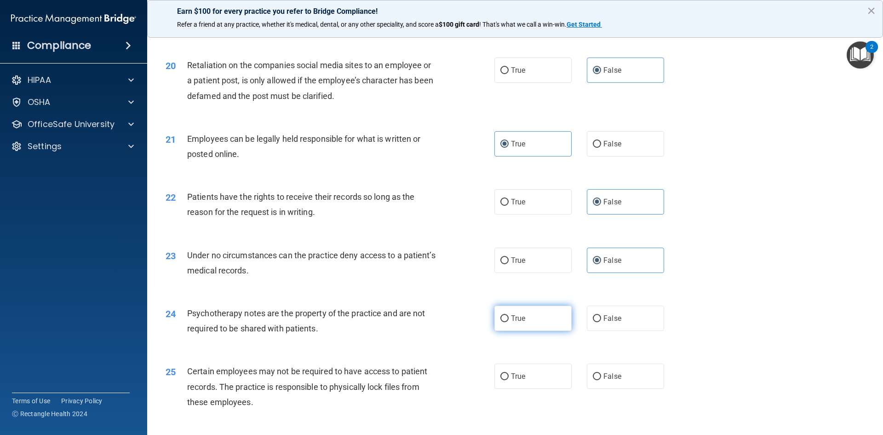
click at [528, 331] on label "True" at bounding box center [533, 317] width 77 height 25
click at [509, 322] on input "True" at bounding box center [505, 318] width 8 height 7
radio input "true"
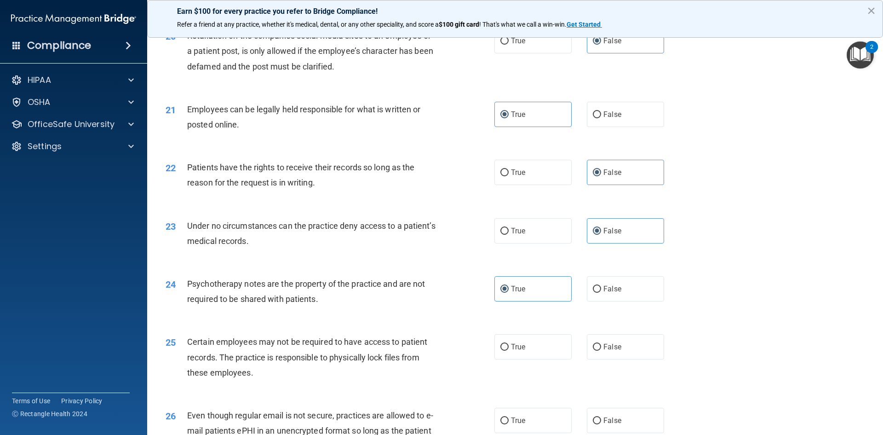
scroll to position [1518, 0]
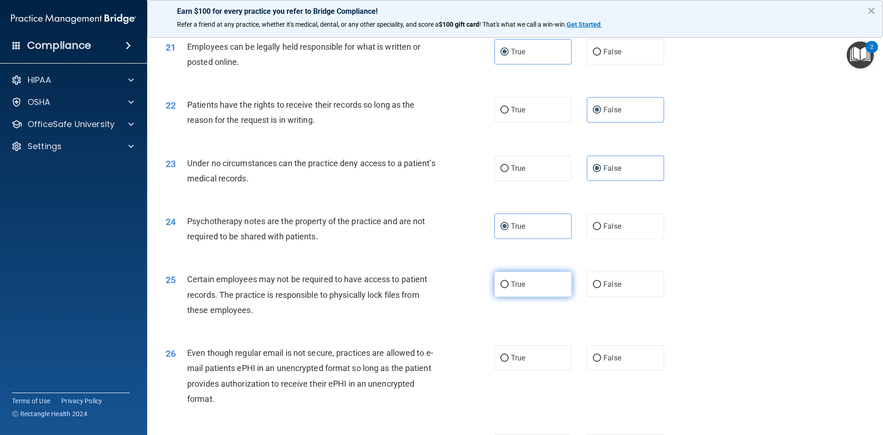
click at [523, 297] on label "True" at bounding box center [533, 283] width 77 height 25
click at [509, 288] on input "True" at bounding box center [505, 284] width 8 height 7
radio input "true"
click at [523, 352] on div "26 Even though regular email is not secure, practices are allowed to e-mail pat…" at bounding box center [515, 378] width 713 height 89
click at [520, 366] on label "True" at bounding box center [533, 357] width 77 height 25
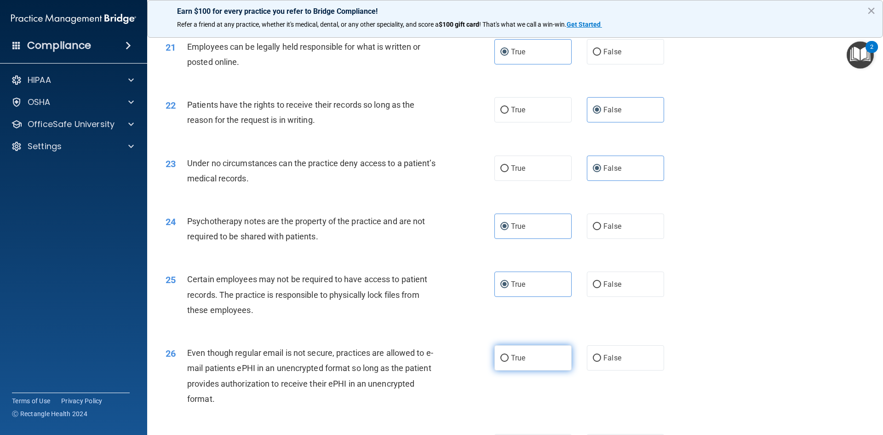
click at [509, 362] on input "True" at bounding box center [505, 358] width 8 height 7
radio input "true"
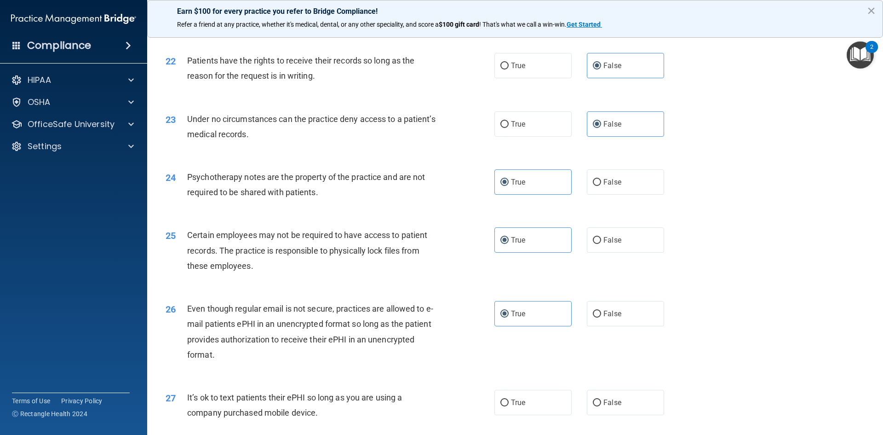
scroll to position [1610, 0]
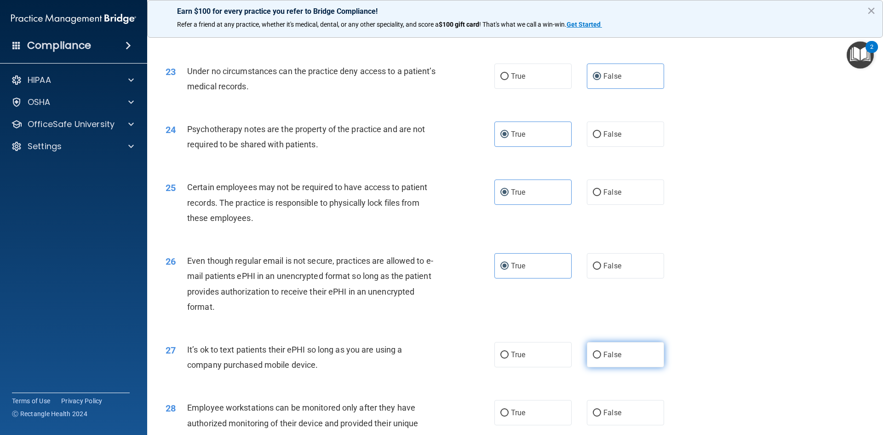
click at [604, 359] on span "False" at bounding box center [613, 354] width 18 height 9
click at [600, 358] on input "False" at bounding box center [597, 355] width 8 height 7
radio input "true"
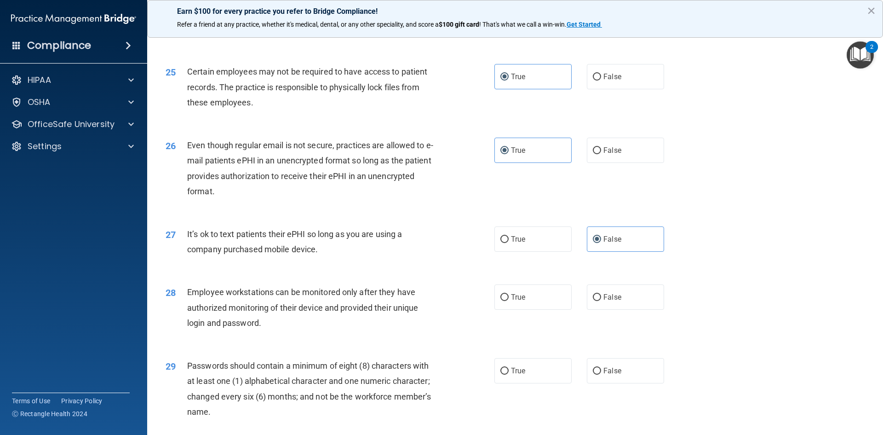
scroll to position [1748, 0]
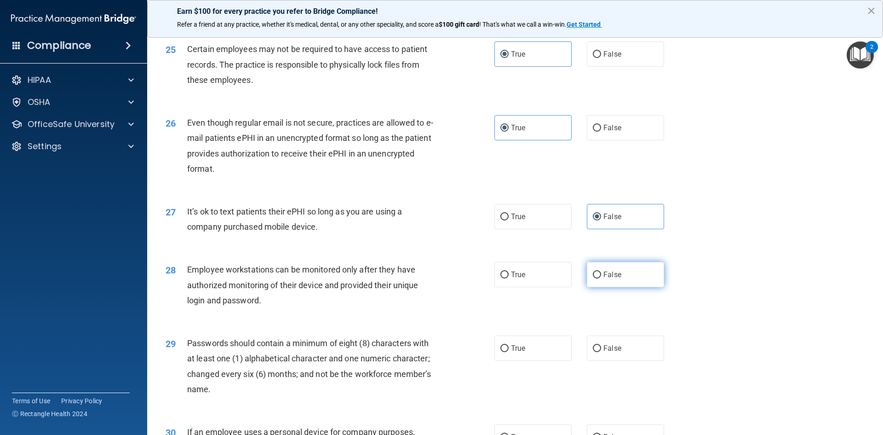
click at [600, 287] on label "False" at bounding box center [625, 274] width 77 height 25
click at [600, 278] on input "False" at bounding box center [597, 274] width 8 height 7
radio input "true"
click at [535, 361] on label "True" at bounding box center [533, 347] width 77 height 25
click at [509, 352] on input "True" at bounding box center [505, 348] width 8 height 7
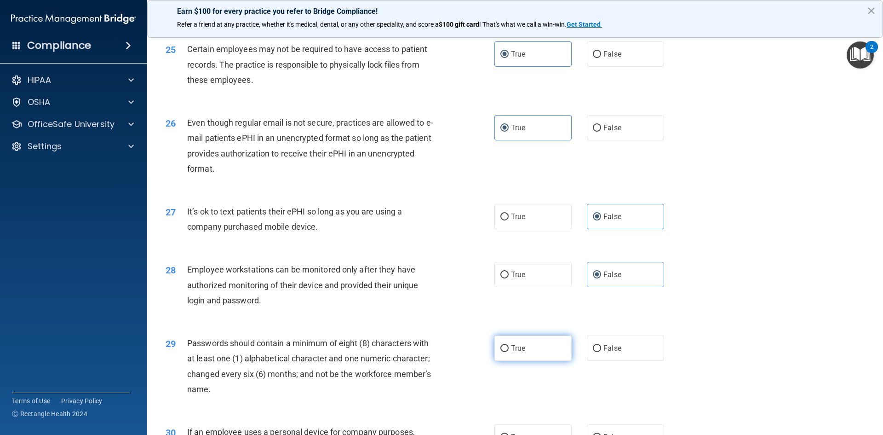
radio input "true"
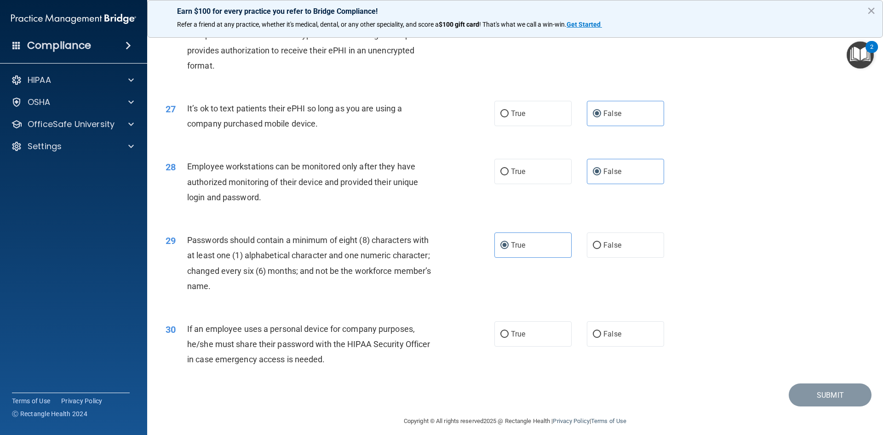
scroll to position [1875, 0]
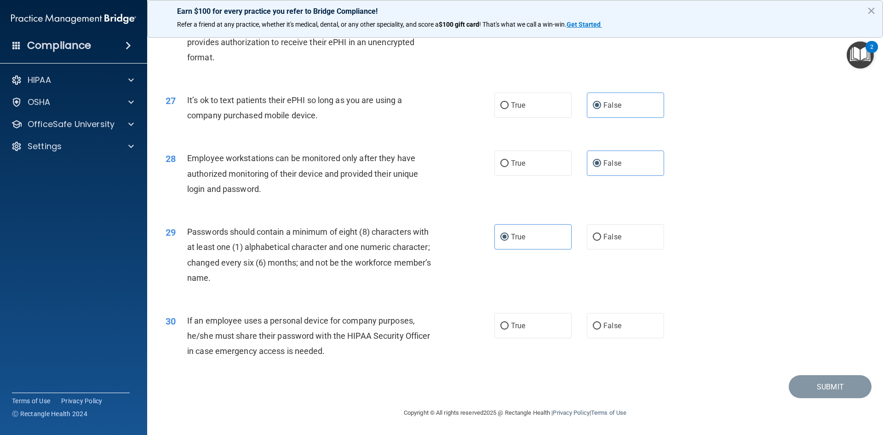
click at [619, 339] on div "30 If an employee uses a personal device for company purposes, he/she must shar…" at bounding box center [515, 338] width 713 height 74
click at [617, 331] on label "False" at bounding box center [625, 325] width 77 height 25
click at [601, 329] on input "False" at bounding box center [597, 326] width 8 height 7
radio input "true"
click at [812, 384] on button "Submit" at bounding box center [830, 386] width 83 height 23
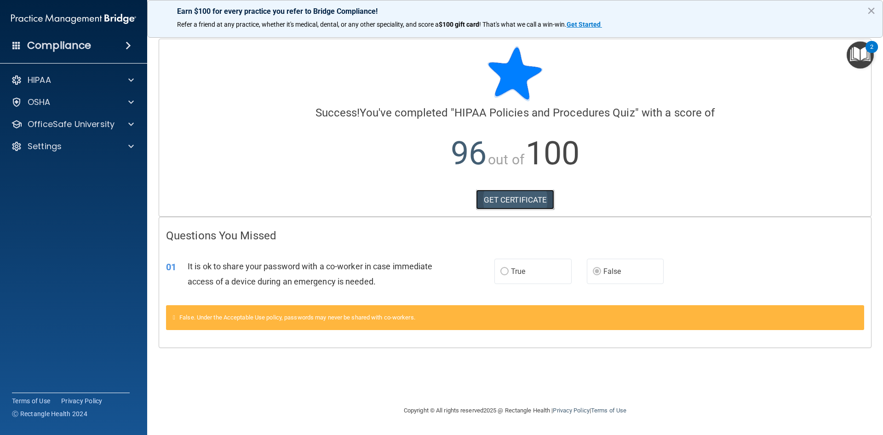
click at [506, 201] on link "GET CERTIFICATE" at bounding box center [515, 200] width 79 height 20
click at [121, 123] on div at bounding box center [129, 124] width 23 height 11
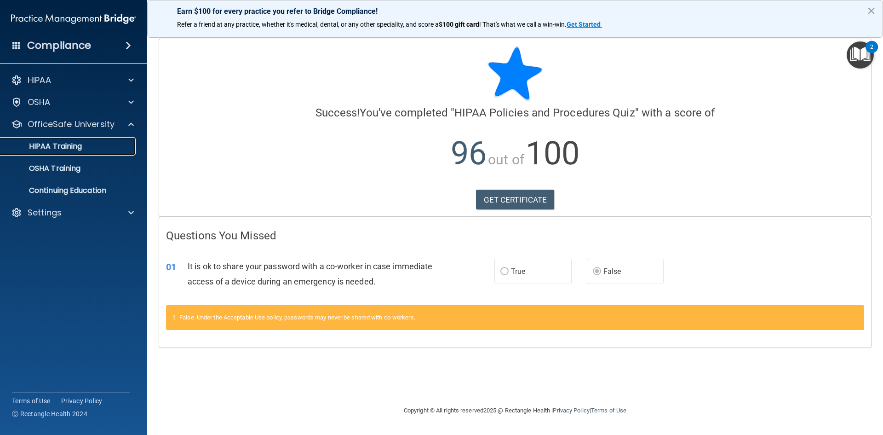
click at [72, 144] on p "HIPAA Training" at bounding box center [44, 146] width 76 height 9
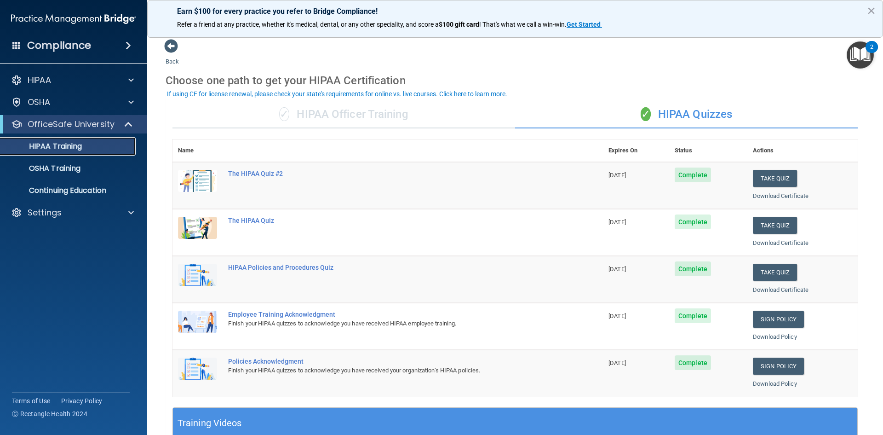
scroll to position [46, 0]
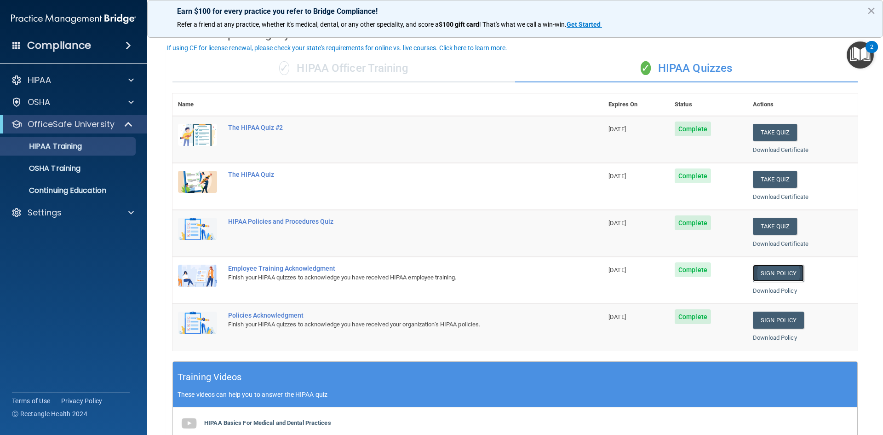
click at [762, 273] on link "Sign Policy" at bounding box center [778, 273] width 51 height 17
click at [760, 319] on link "Sign Policy" at bounding box center [778, 319] width 51 height 17
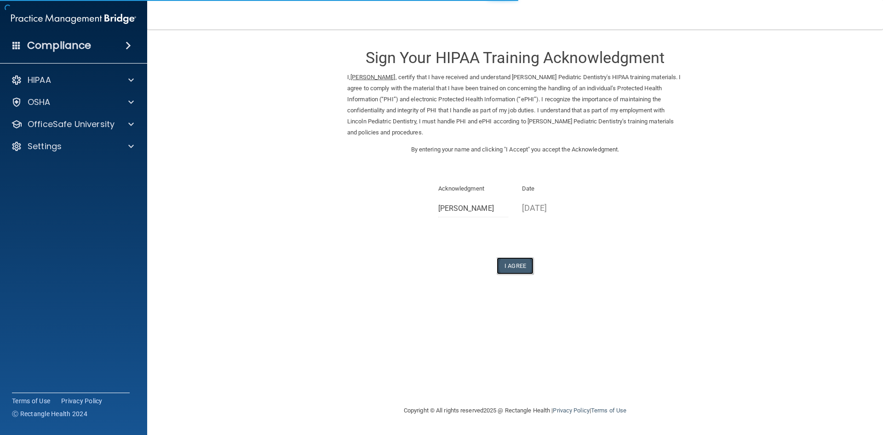
click at [514, 265] on button "I Agree" at bounding box center [515, 265] width 37 height 17
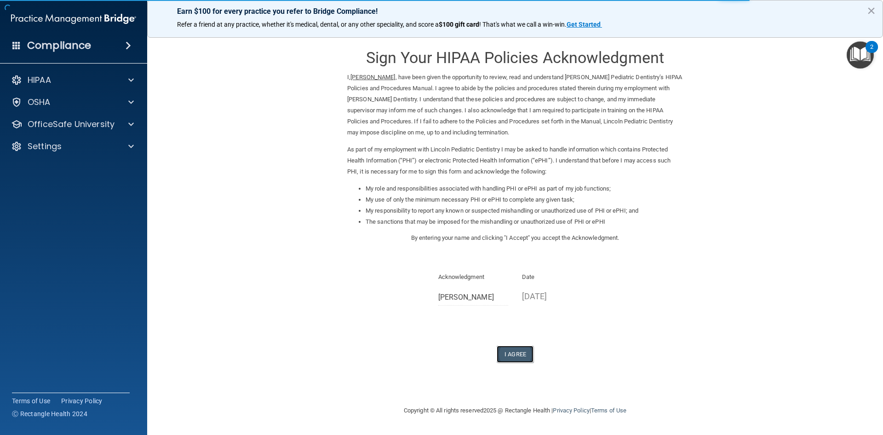
click at [520, 352] on button "I Agree" at bounding box center [515, 354] width 37 height 17
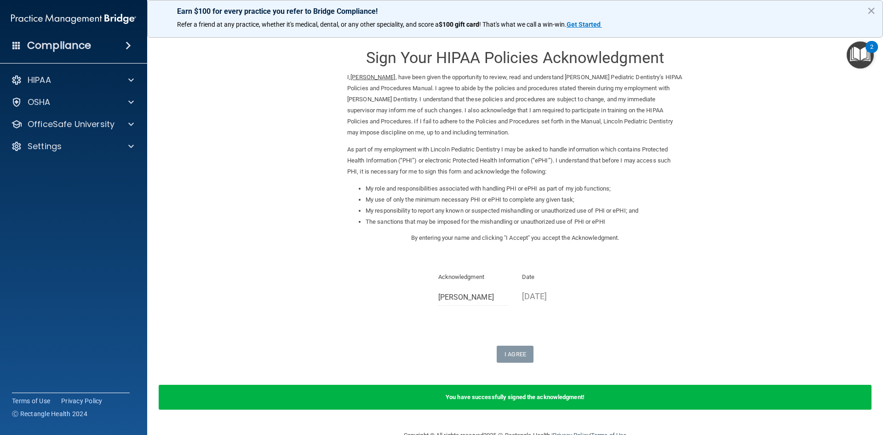
scroll to position [23, 0]
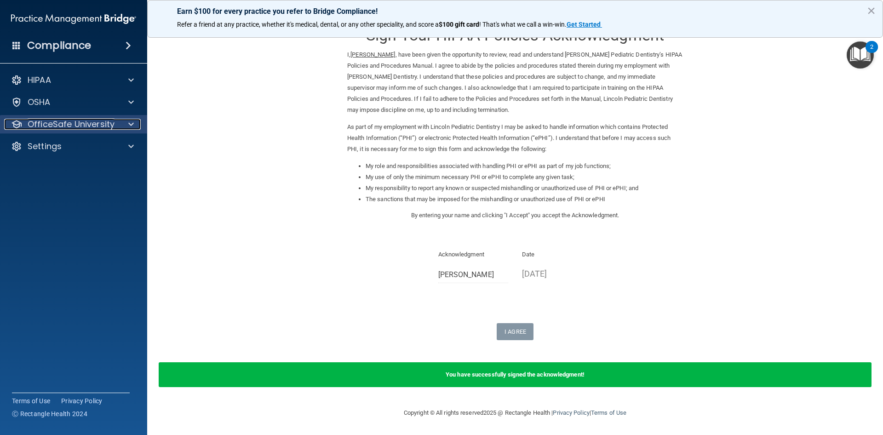
click at [125, 125] on div at bounding box center [129, 124] width 23 height 11
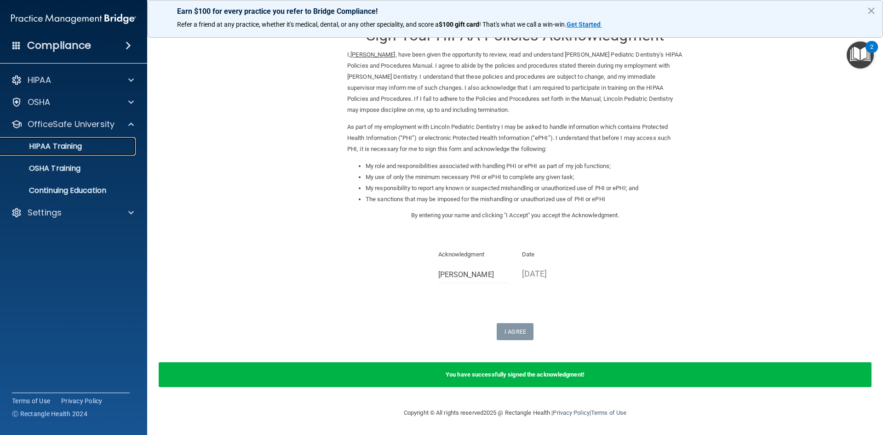
click at [102, 144] on div "HIPAA Training" at bounding box center [69, 146] width 126 height 9
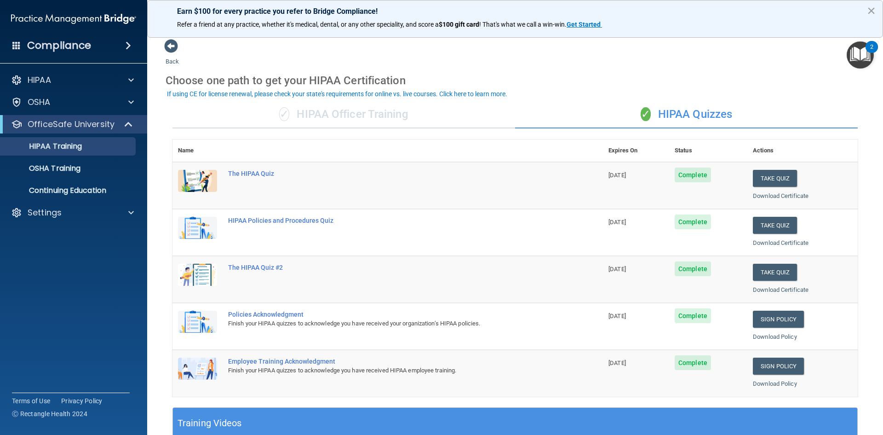
click at [372, 114] on div "✓ HIPAA Officer Training" at bounding box center [344, 115] width 343 height 28
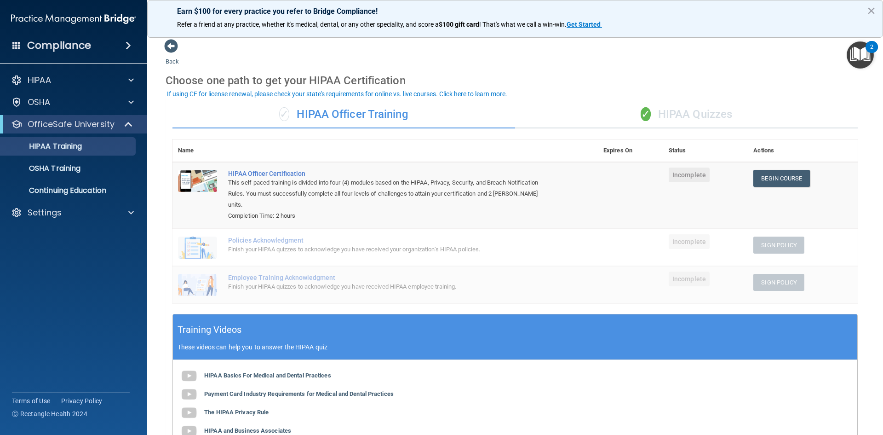
click at [680, 113] on div "✓ HIPAA Quizzes" at bounding box center [686, 115] width 343 height 28
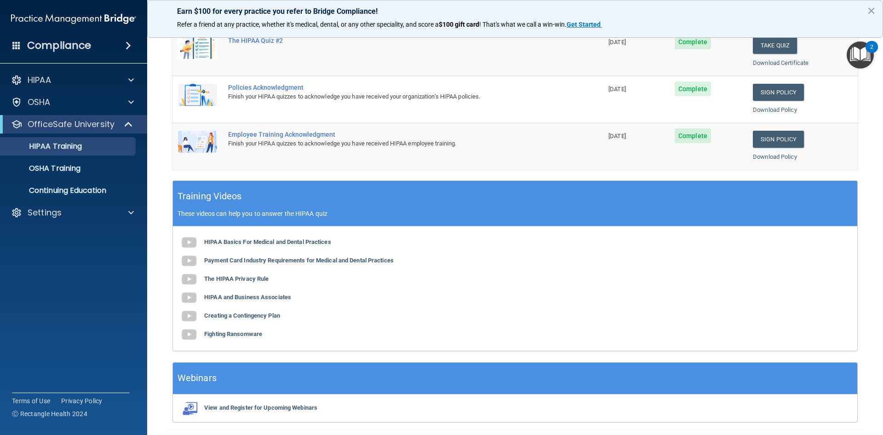
scroll to position [258, 0]
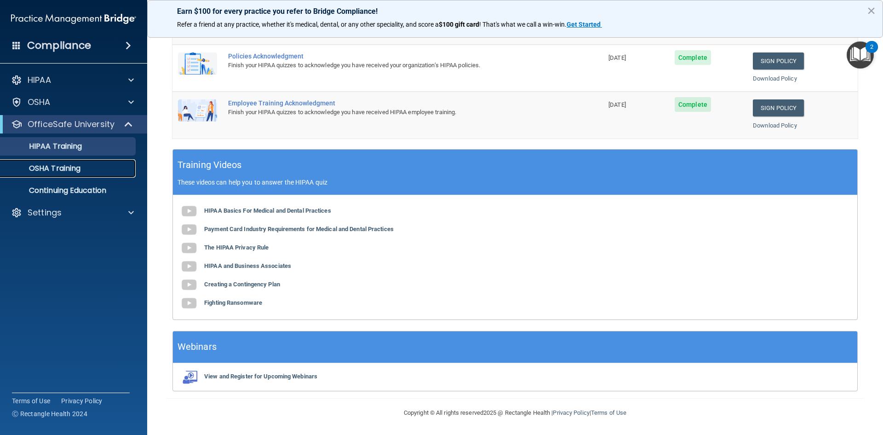
drag, startPoint x: 51, startPoint y: 171, endPoint x: 61, endPoint y: 170, distance: 9.7
click at [51, 171] on p "OSHA Training" at bounding box center [43, 168] width 75 height 9
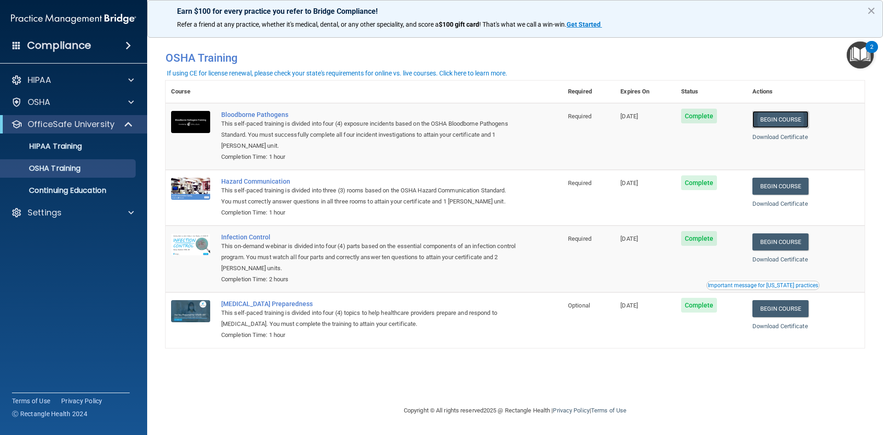
click at [782, 119] on link "Begin Course" at bounding box center [781, 119] width 56 height 17
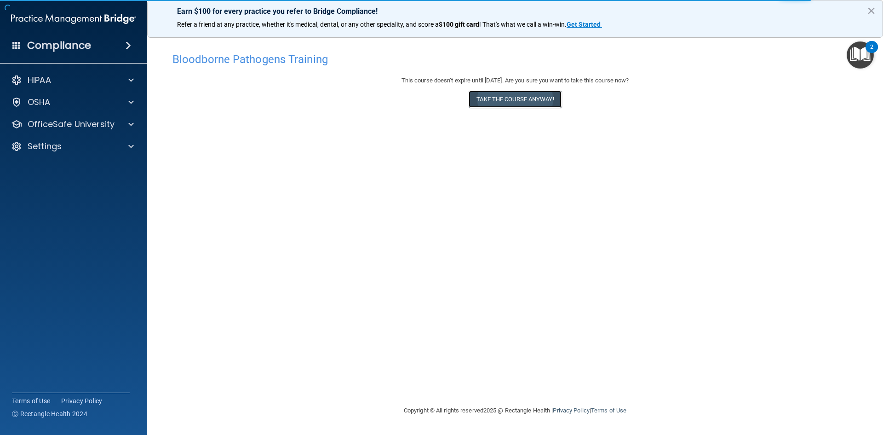
click at [556, 103] on button "Take the course anyway!" at bounding box center [515, 99] width 92 height 17
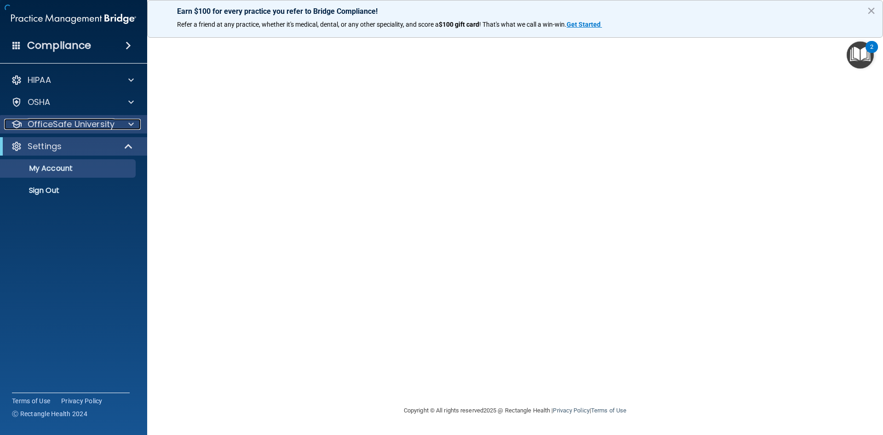
click at [127, 123] on div at bounding box center [129, 124] width 23 height 11
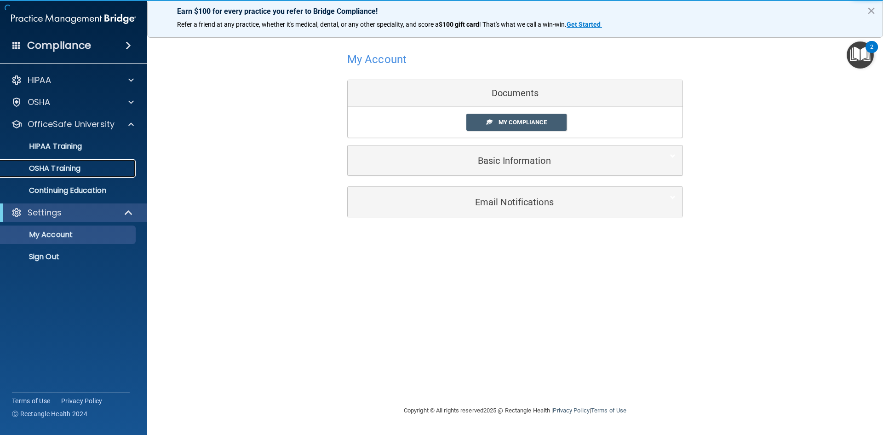
click at [72, 169] on p "OSHA Training" at bounding box center [43, 168] width 75 height 9
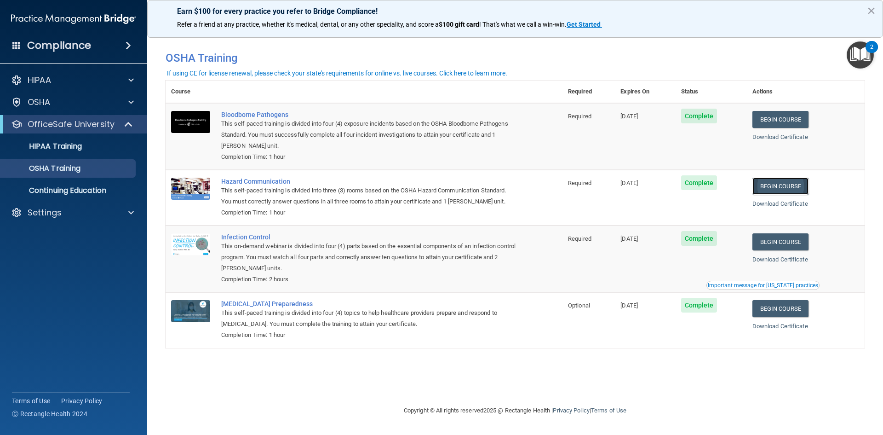
click at [793, 192] on link "Begin Course" at bounding box center [781, 186] width 56 height 17
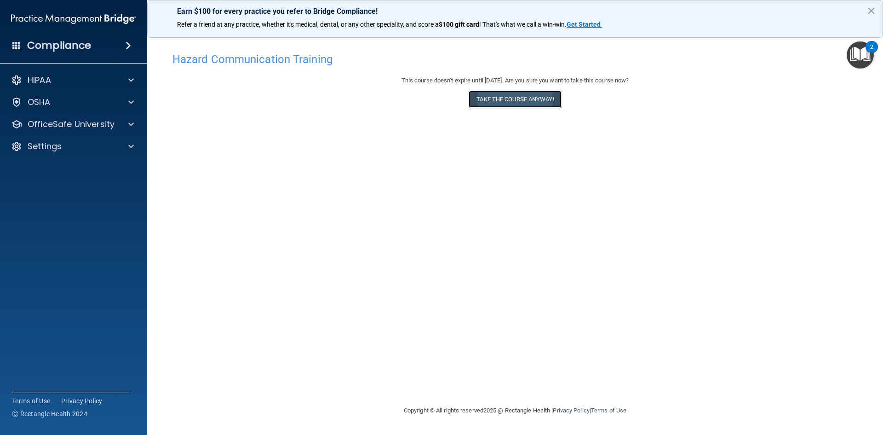
click at [501, 100] on button "Take the course anyway!" at bounding box center [515, 99] width 92 height 17
click at [692, 334] on div "Hazard Communication Training This course doesn’t expire until 11/18/2025. Are …" at bounding box center [515, 226] width 699 height 357
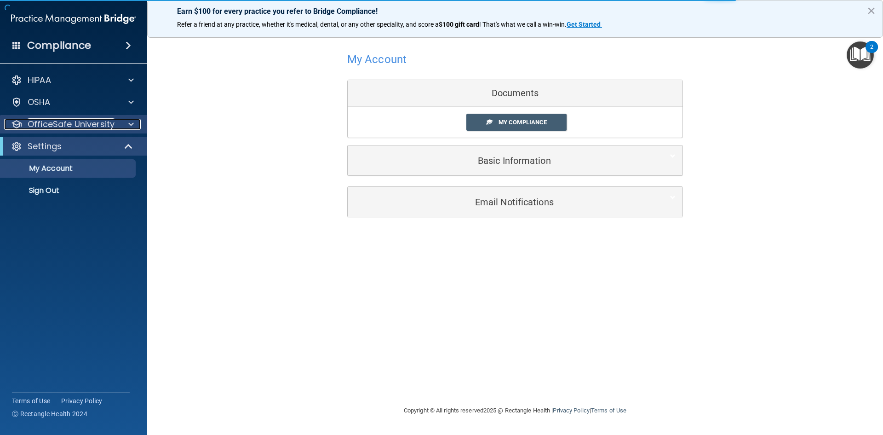
click at [123, 123] on div at bounding box center [129, 124] width 23 height 11
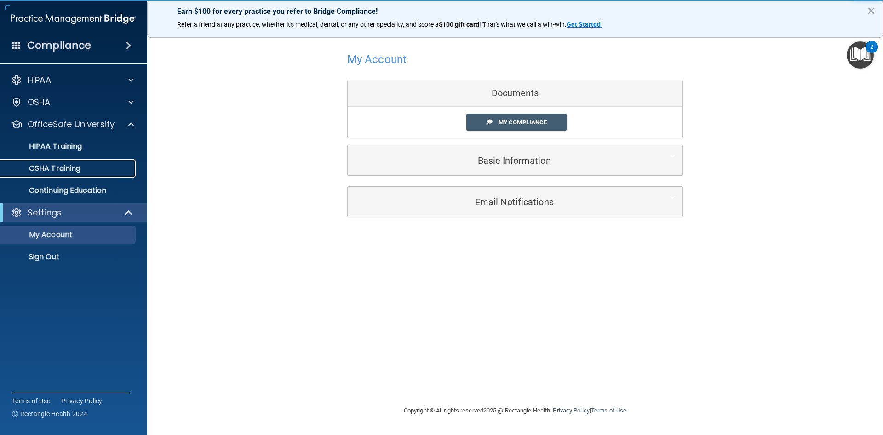
click at [81, 175] on link "OSHA Training" at bounding box center [63, 168] width 145 height 18
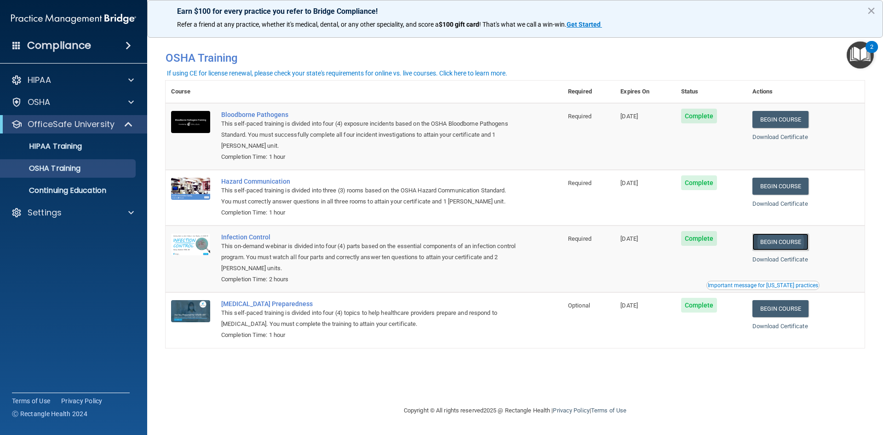
click at [780, 247] on link "Begin Course" at bounding box center [781, 241] width 56 height 17
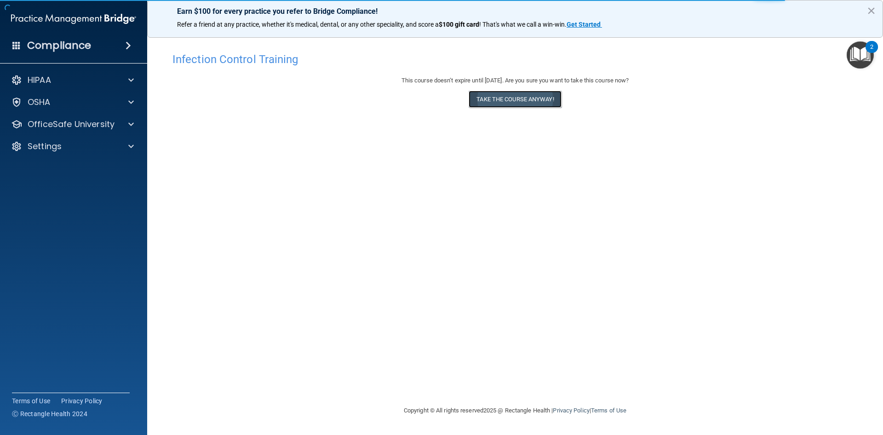
click at [519, 102] on button "Take the course anyway!" at bounding box center [515, 99] width 92 height 17
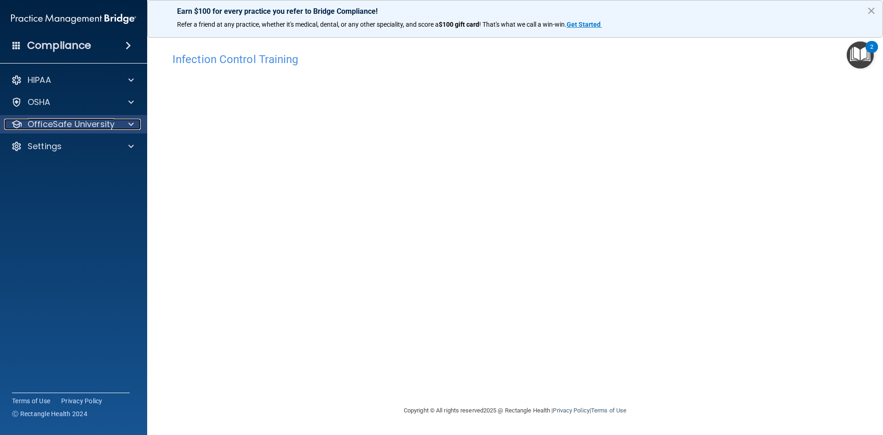
click at [71, 121] on p "OfficeSafe University" at bounding box center [71, 124] width 87 height 11
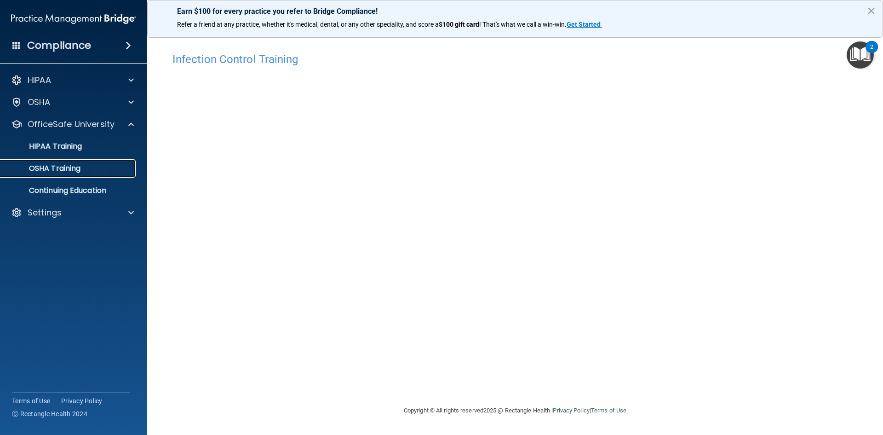
drag, startPoint x: 70, startPoint y: 167, endPoint x: 98, endPoint y: 164, distance: 27.8
click at [72, 167] on p "OSHA Training" at bounding box center [43, 168] width 75 height 9
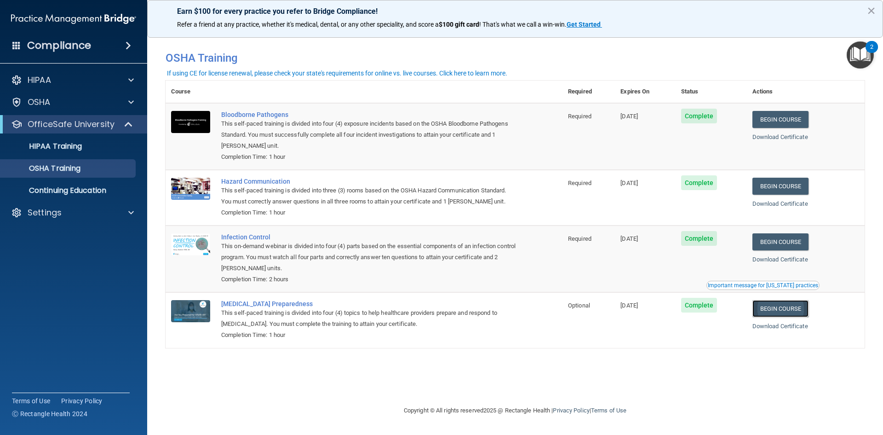
click at [794, 311] on link "Begin Course" at bounding box center [781, 308] width 56 height 17
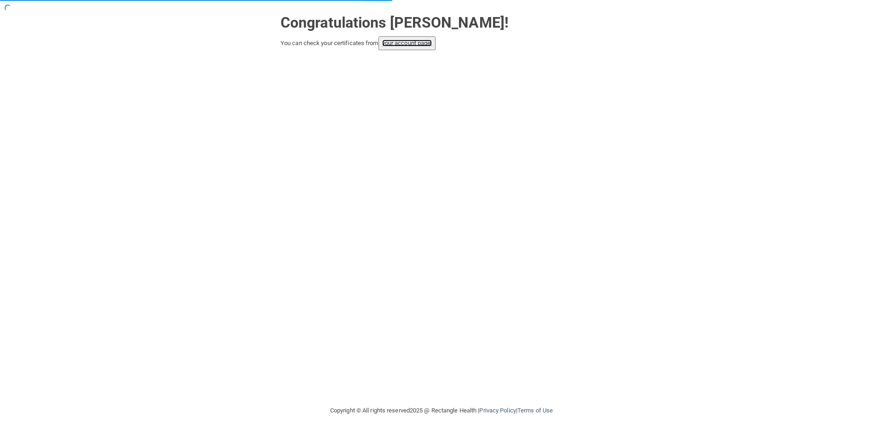
drag, startPoint x: 396, startPoint y: 45, endPoint x: 404, endPoint y: 45, distance: 8.7
click at [396, 45] on link "your account page!" at bounding box center [407, 43] width 50 height 7
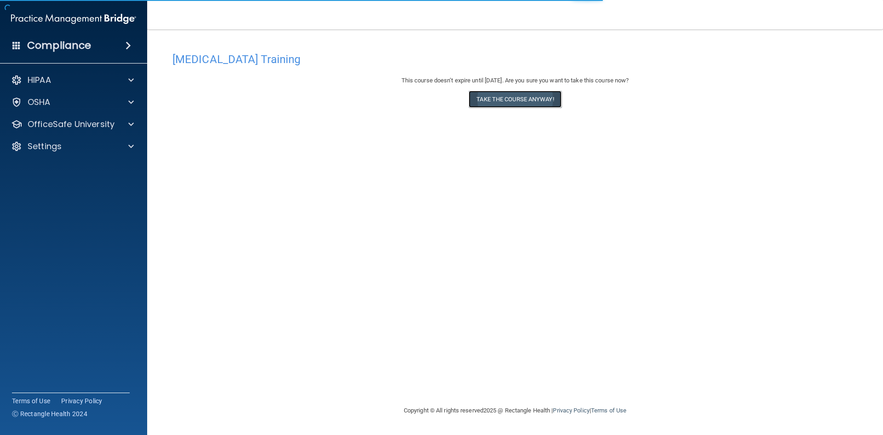
click at [534, 103] on button "Take the course anyway!" at bounding box center [515, 99] width 92 height 17
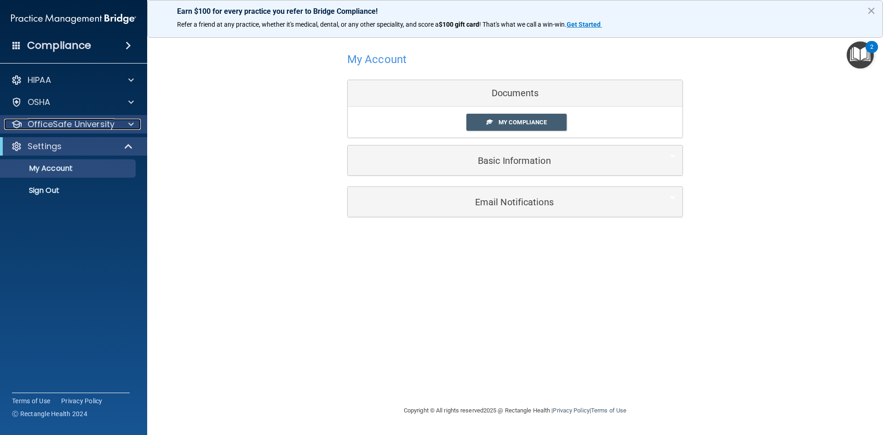
click at [115, 127] on div "OfficeSafe University" at bounding box center [61, 124] width 114 height 11
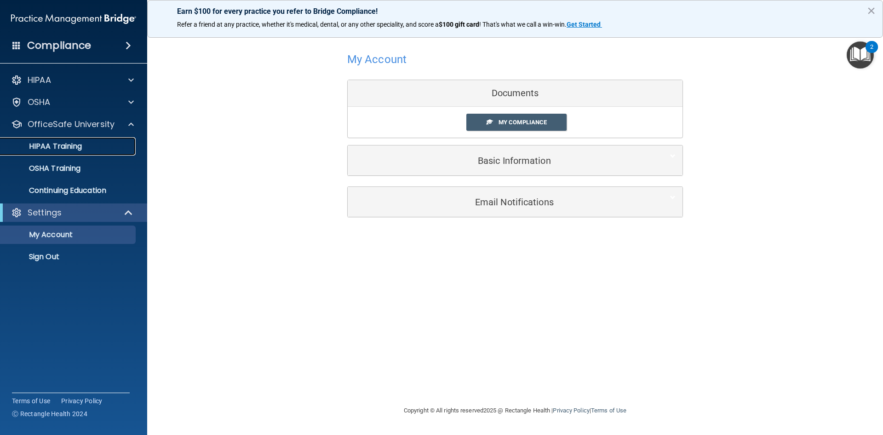
click at [93, 152] on link "HIPAA Training" at bounding box center [63, 146] width 145 height 18
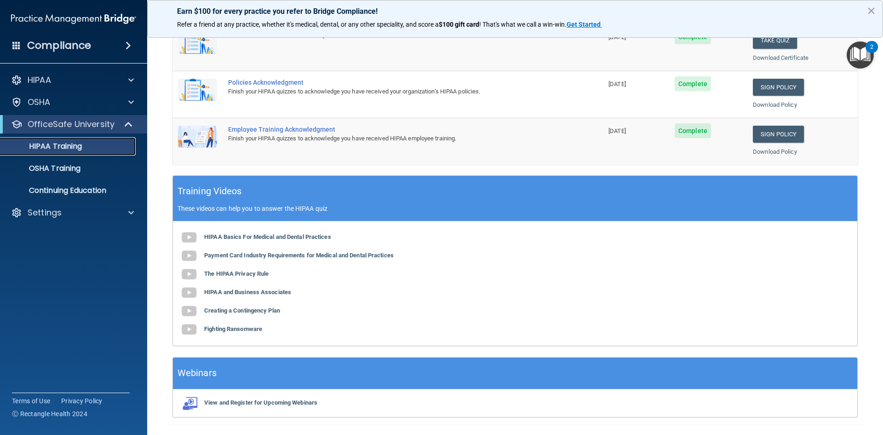
scroll to position [258, 0]
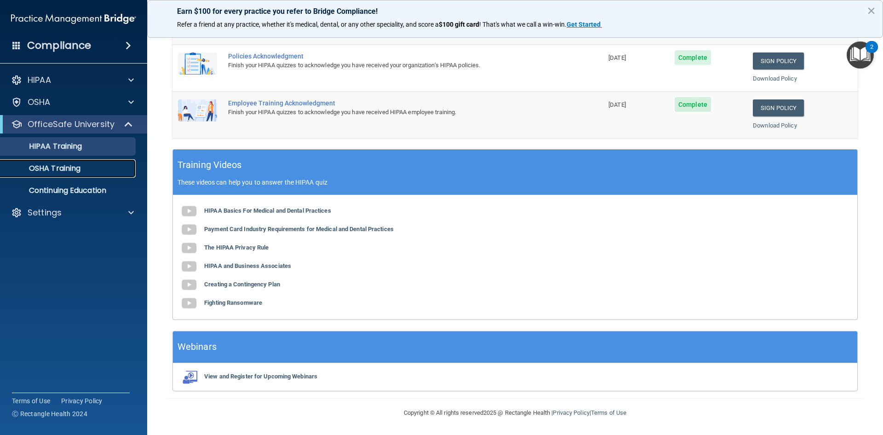
click at [26, 169] on p "OSHA Training" at bounding box center [43, 168] width 75 height 9
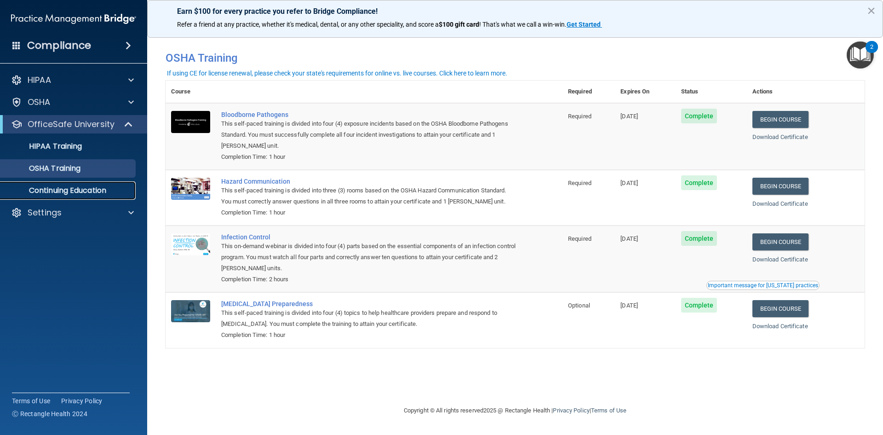
click at [101, 195] on p "Continuing Education" at bounding box center [69, 190] width 126 height 9
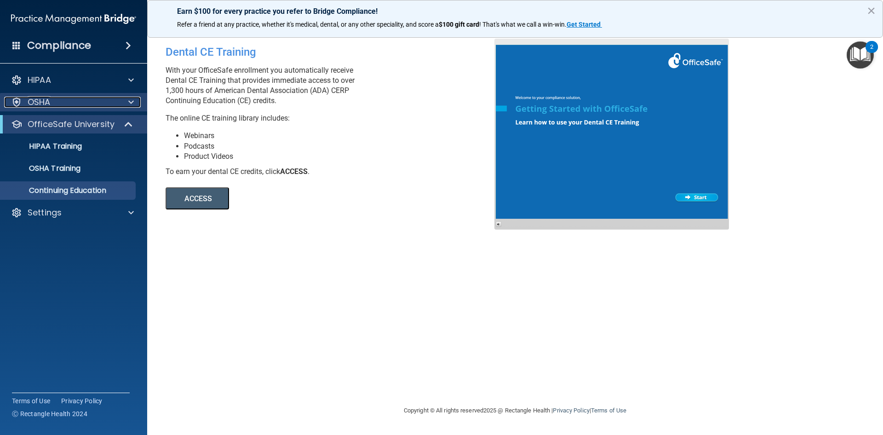
click at [106, 100] on div "OSHA" at bounding box center [61, 102] width 114 height 11
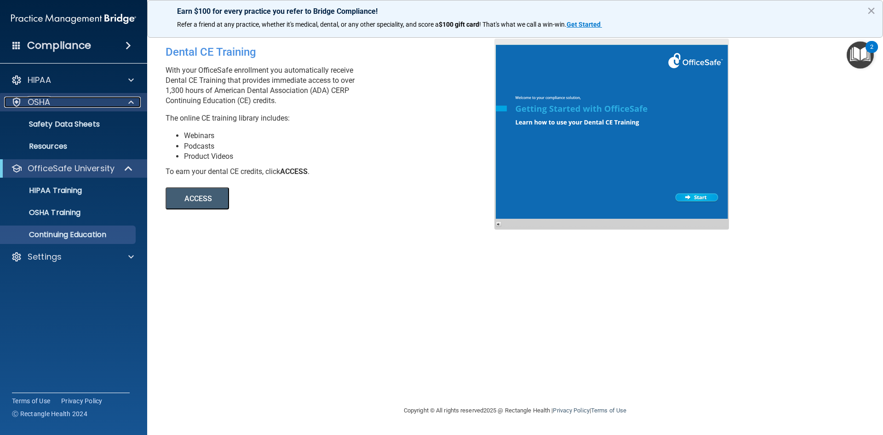
click at [39, 103] on p "OSHA" at bounding box center [39, 102] width 23 height 11
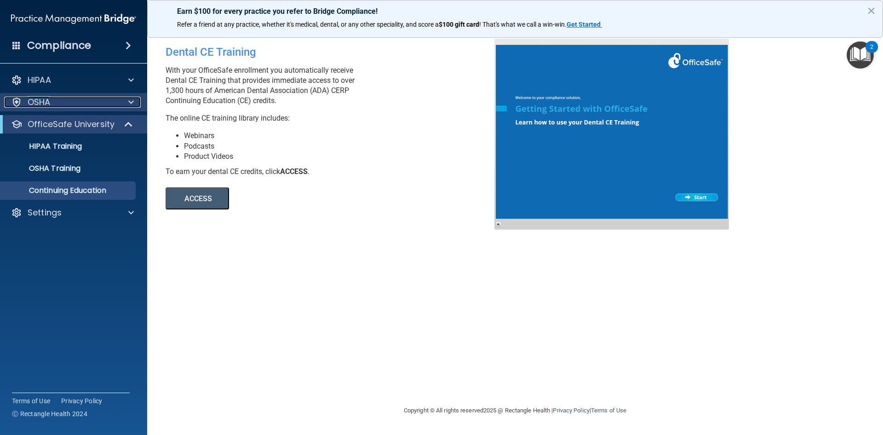
click at [43, 104] on p "OSHA" at bounding box center [39, 102] width 23 height 11
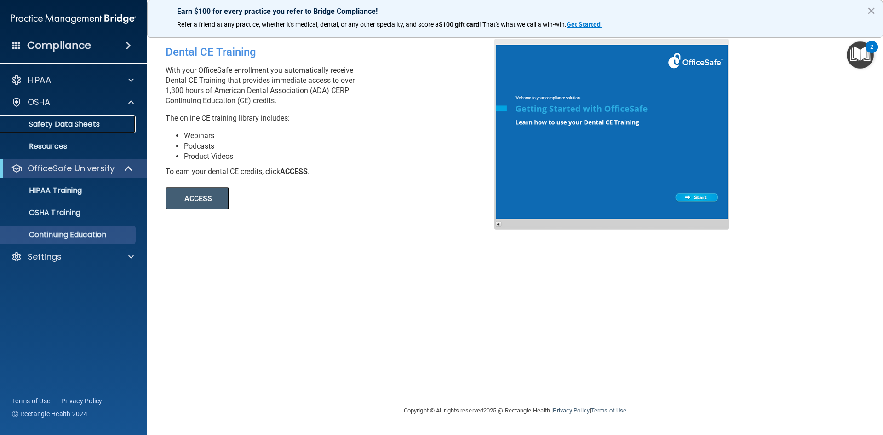
click at [49, 120] on p "Safety Data Sheets" at bounding box center [69, 124] width 126 height 9
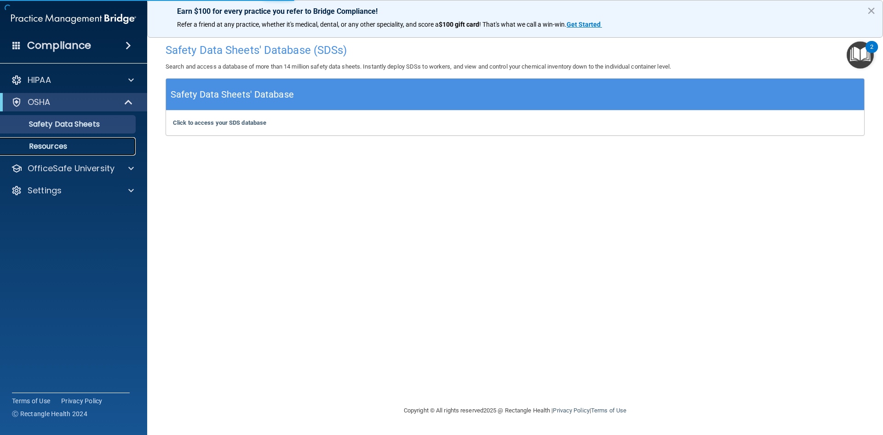
click at [54, 143] on p "Resources" at bounding box center [69, 146] width 126 height 9
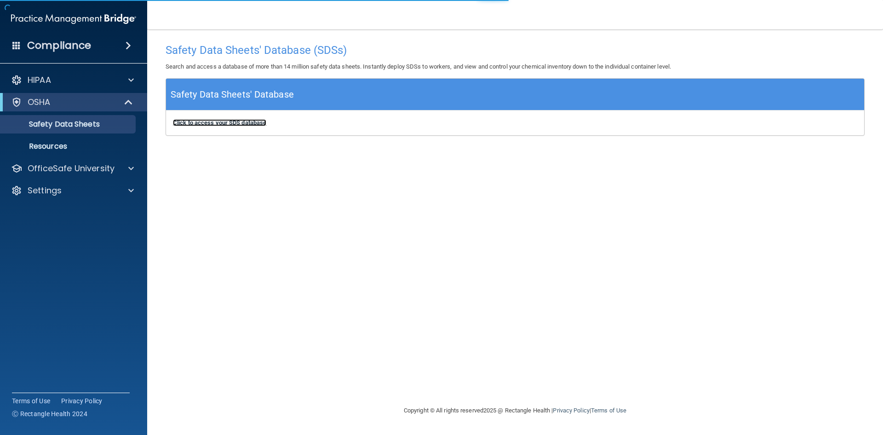
click at [219, 122] on b "Click to access your SDS database" at bounding box center [219, 122] width 93 height 7
